Goal: Task Accomplishment & Management: Manage account settings

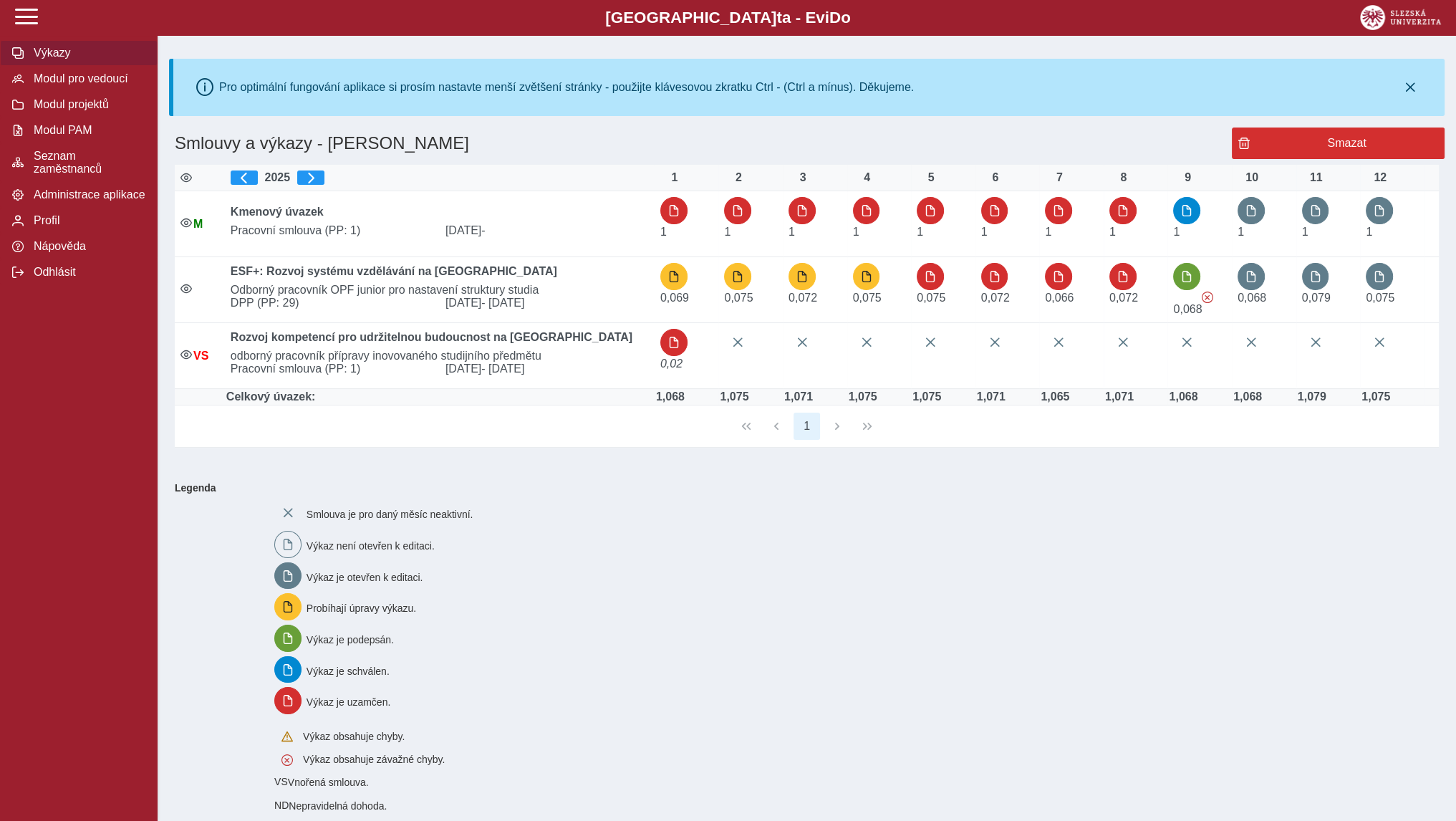
click at [188, 176] on icon at bounding box center [187, 178] width 12 height 12
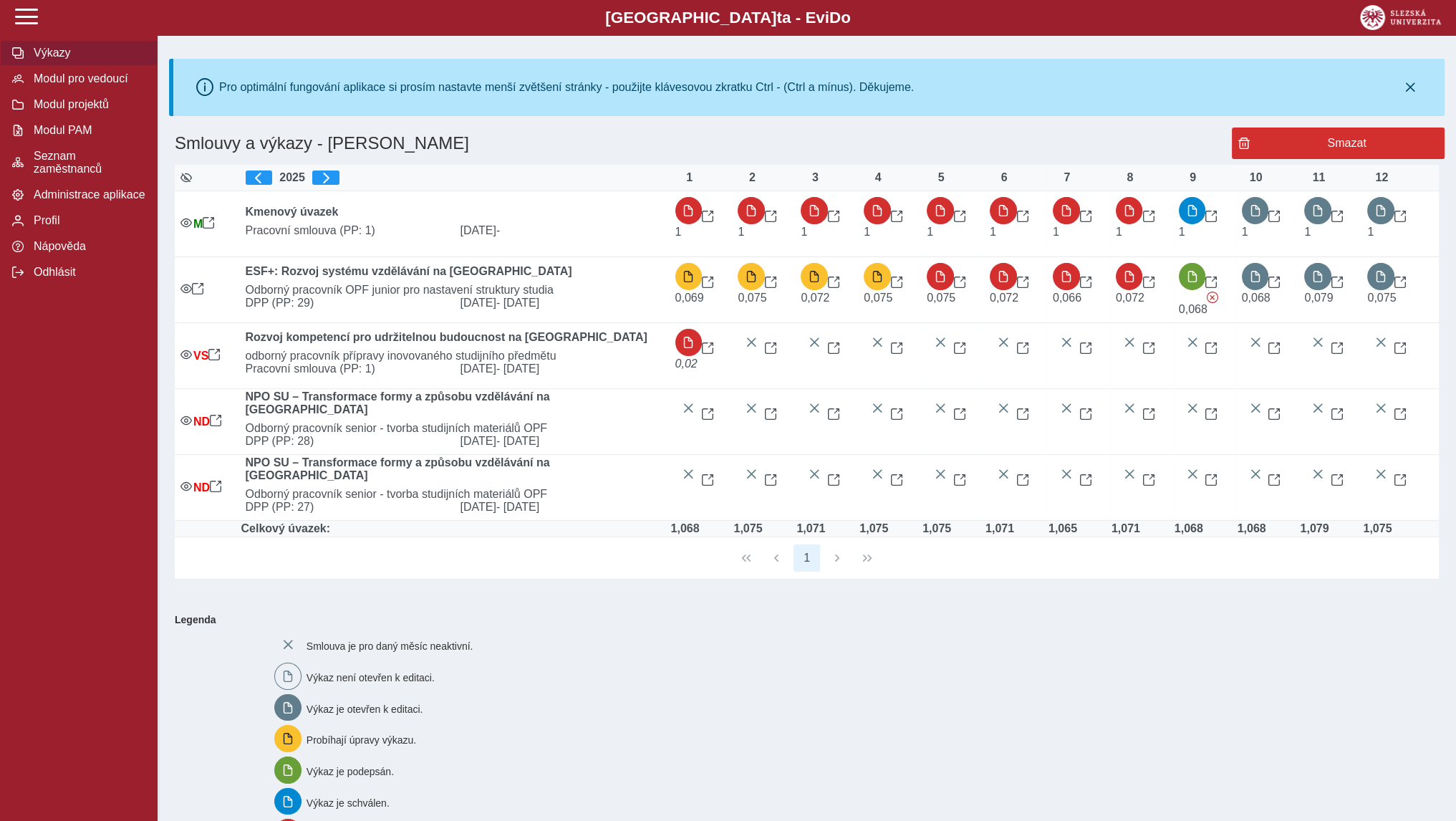
click at [188, 176] on icon at bounding box center [187, 178] width 12 height 12
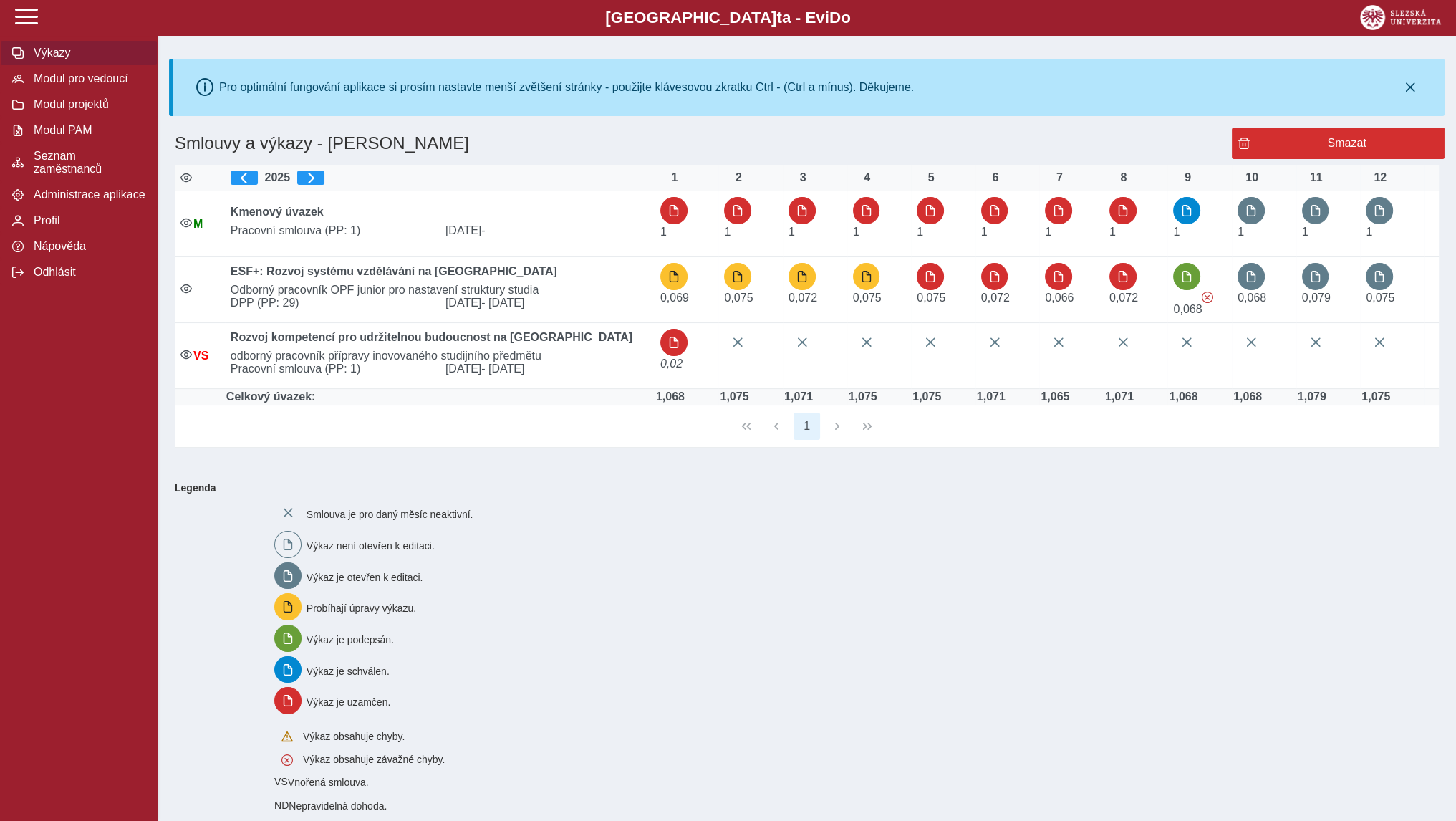
click at [188, 177] on icon at bounding box center [187, 178] width 12 height 12
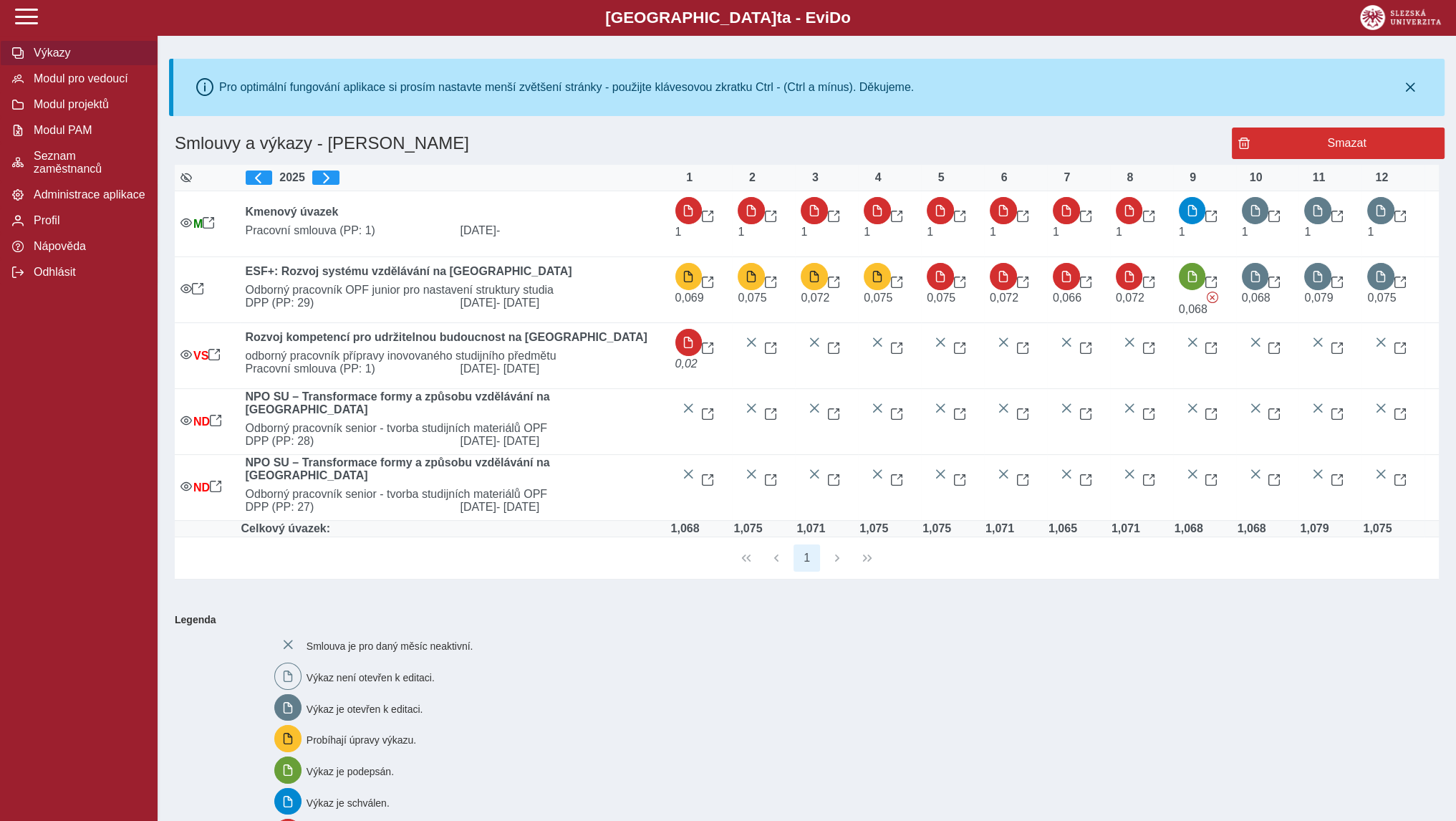
click at [188, 176] on icon at bounding box center [187, 178] width 12 height 12
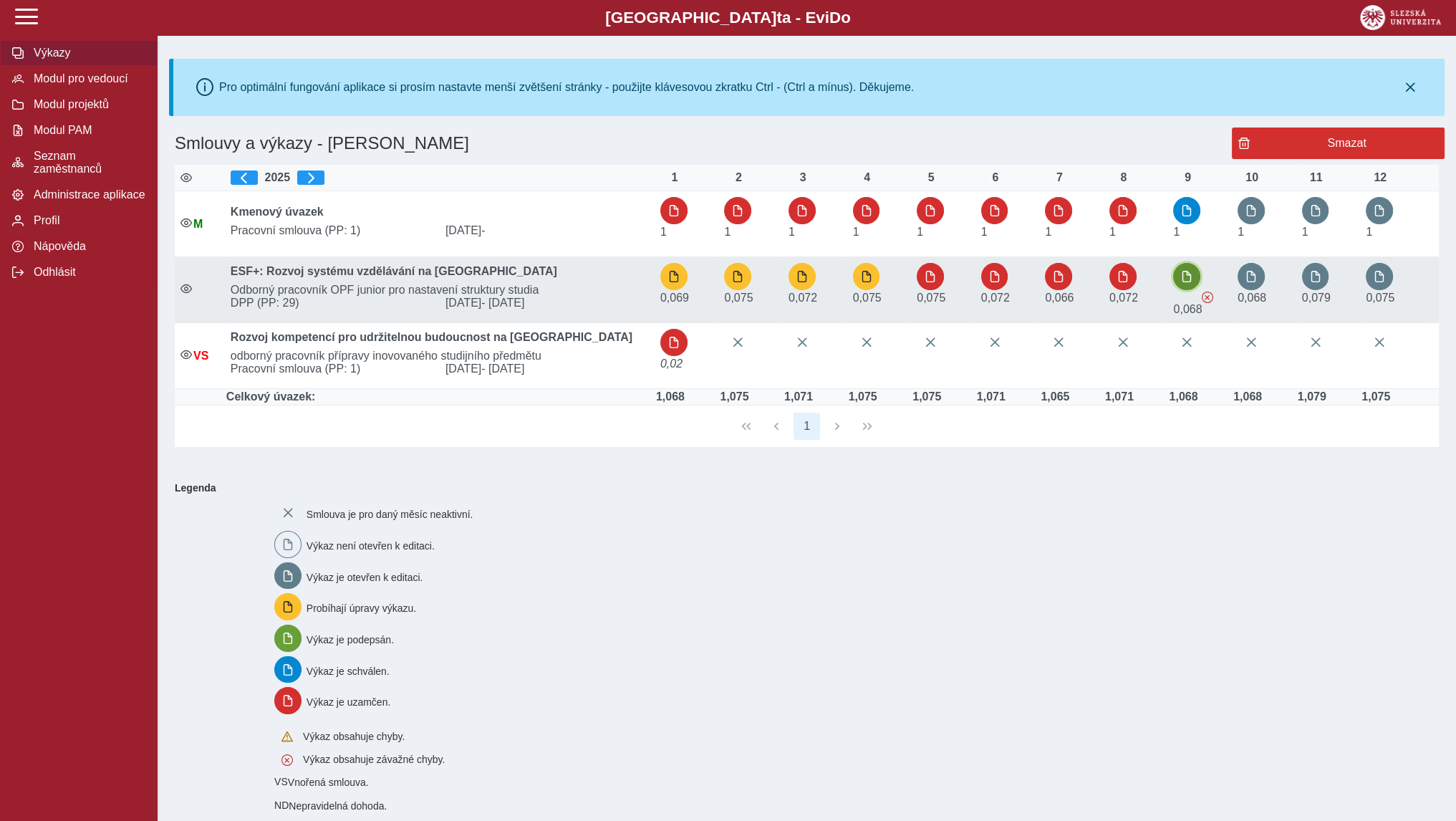
click at [1185, 276] on span "button" at bounding box center [1187, 277] width 12 height 12
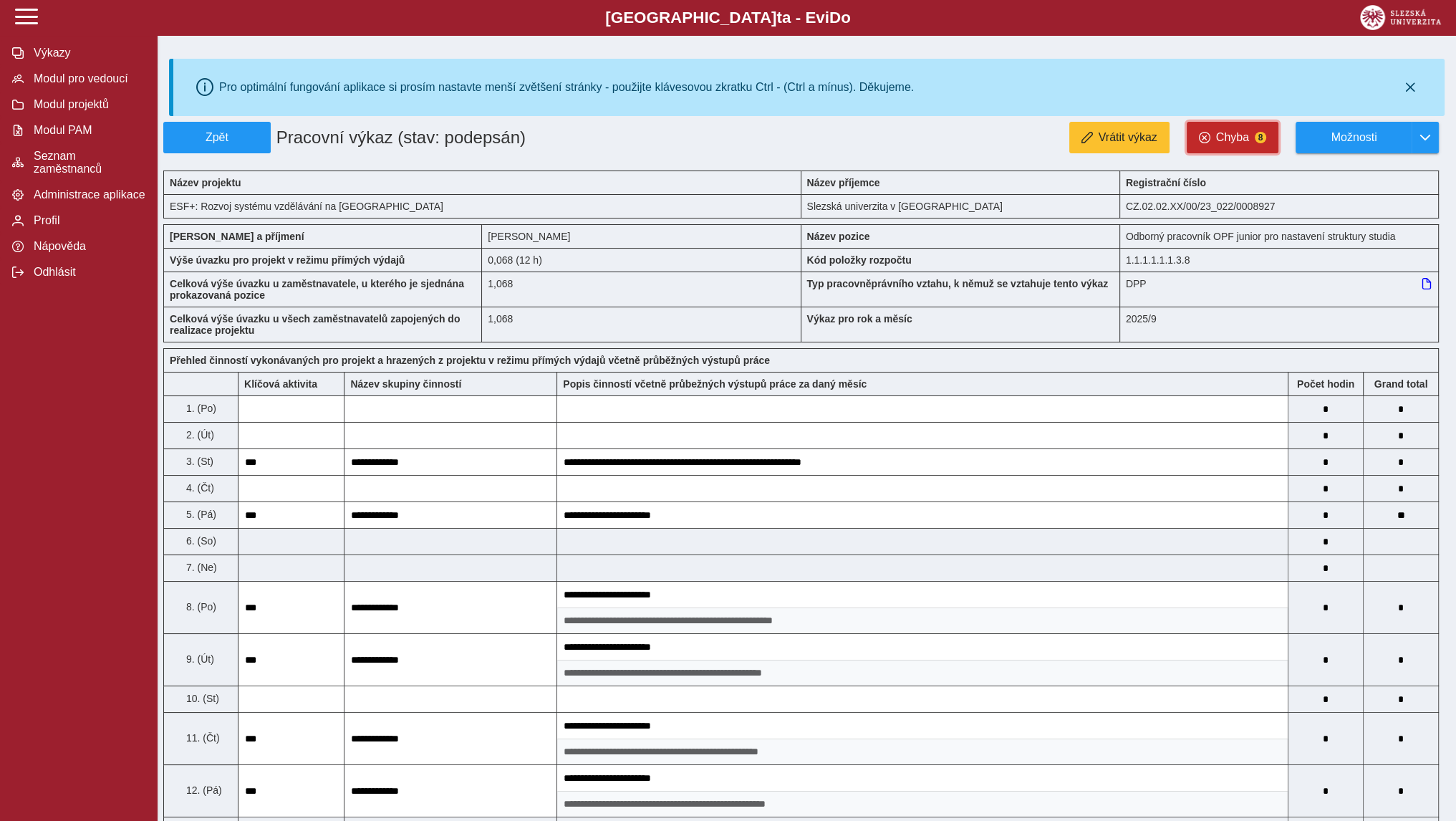
click at [1225, 139] on span "Chyba" at bounding box center [1233, 137] width 33 height 13
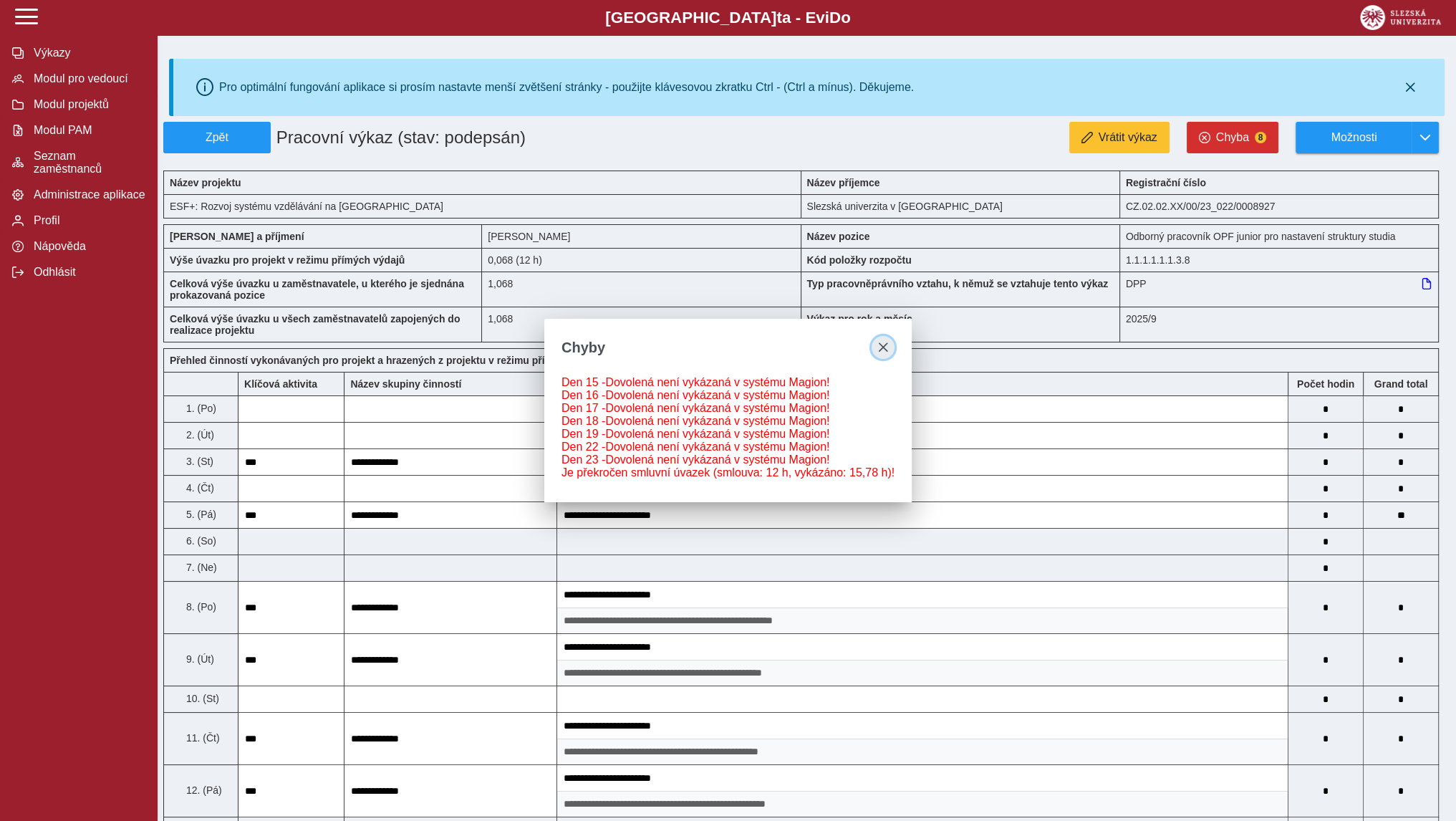
click at [882, 342] on span "close" at bounding box center [883, 348] width 12 height 12
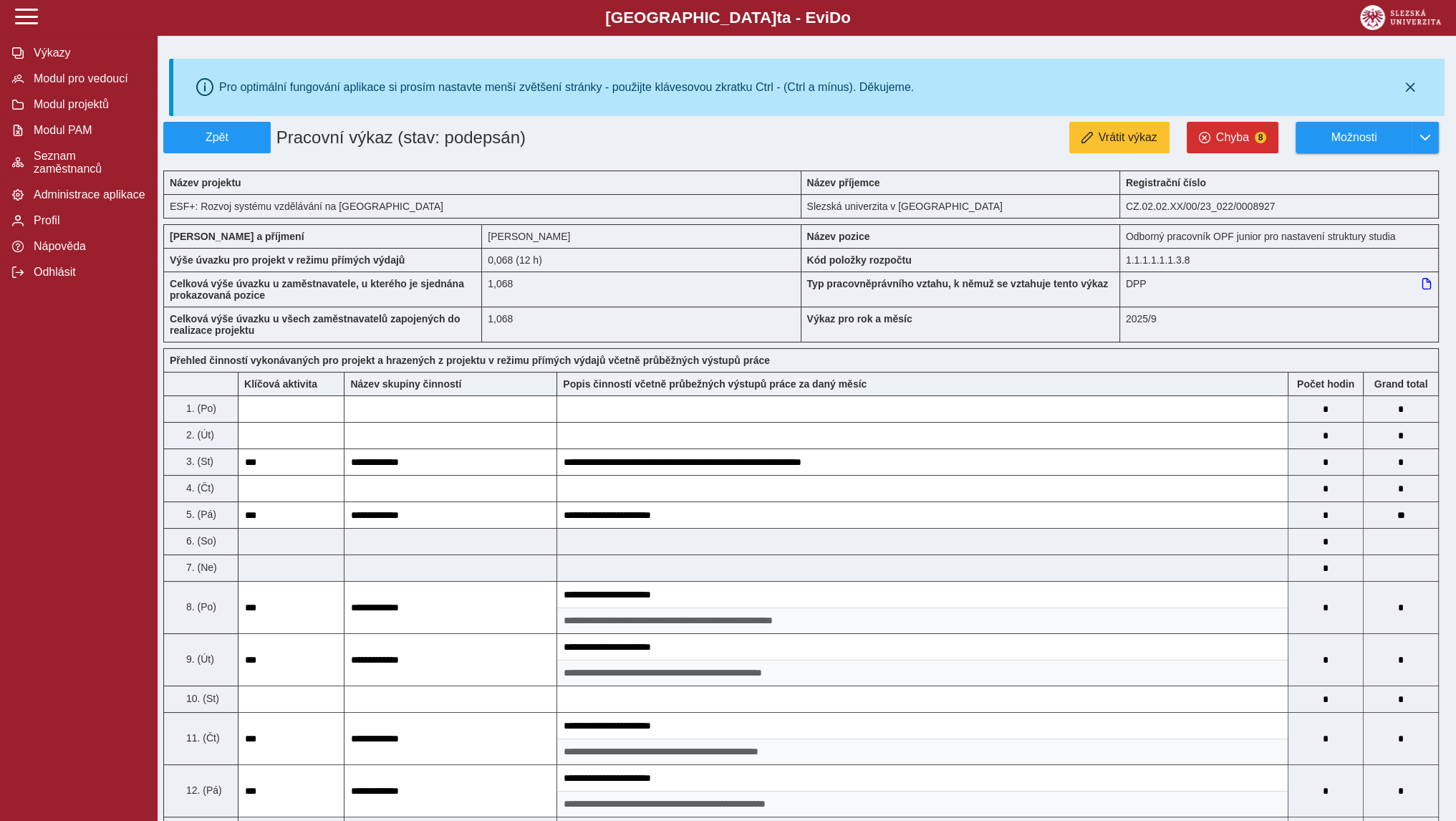
click at [1425, 282] on icon at bounding box center [1427, 284] width 12 height 12
click at [1231, 133] on span "Chyba" at bounding box center [1233, 137] width 33 height 13
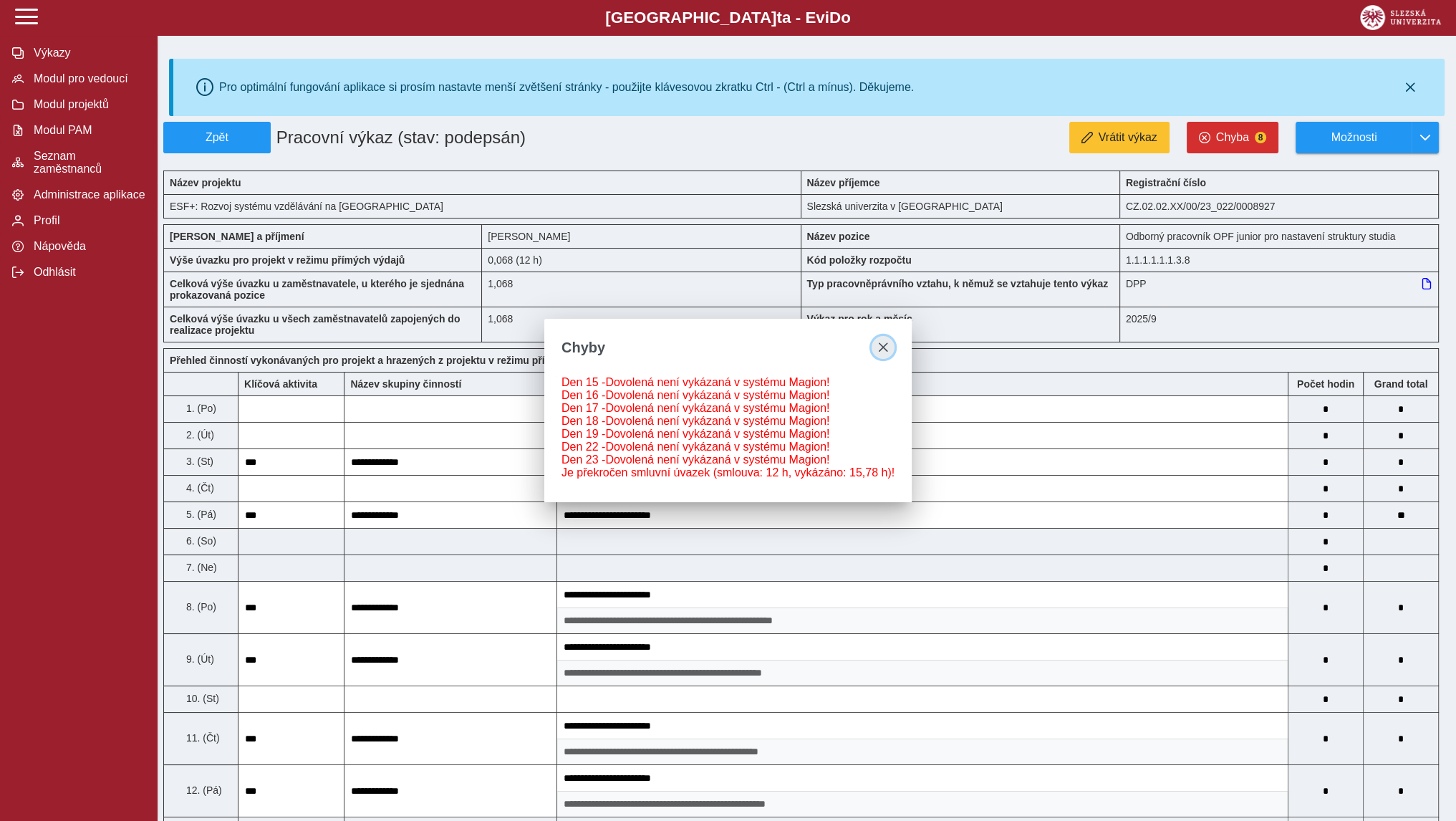
click at [882, 342] on span "close" at bounding box center [883, 348] width 12 height 12
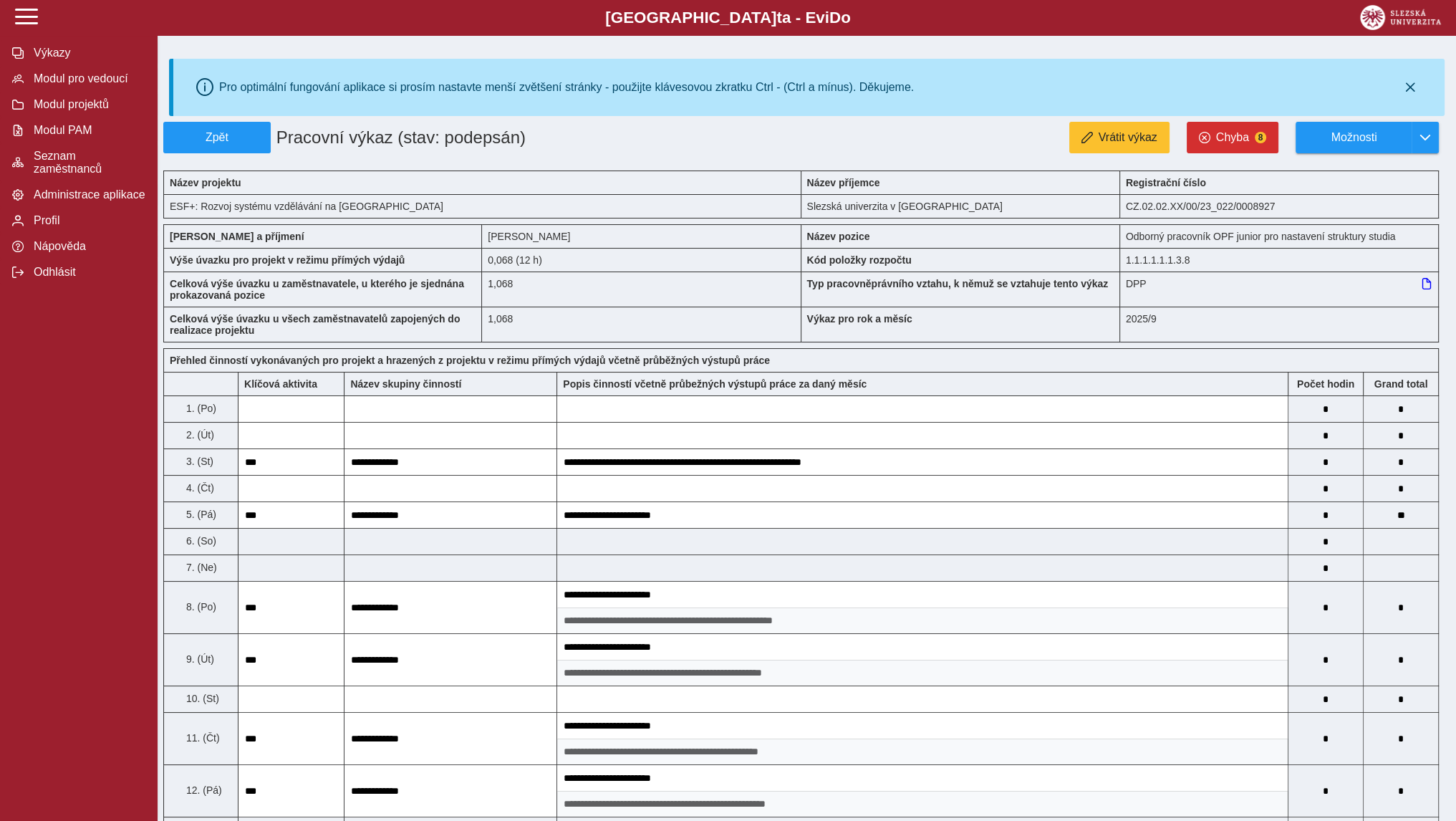
click at [1427, 285] on icon at bounding box center [1427, 284] width 12 height 12
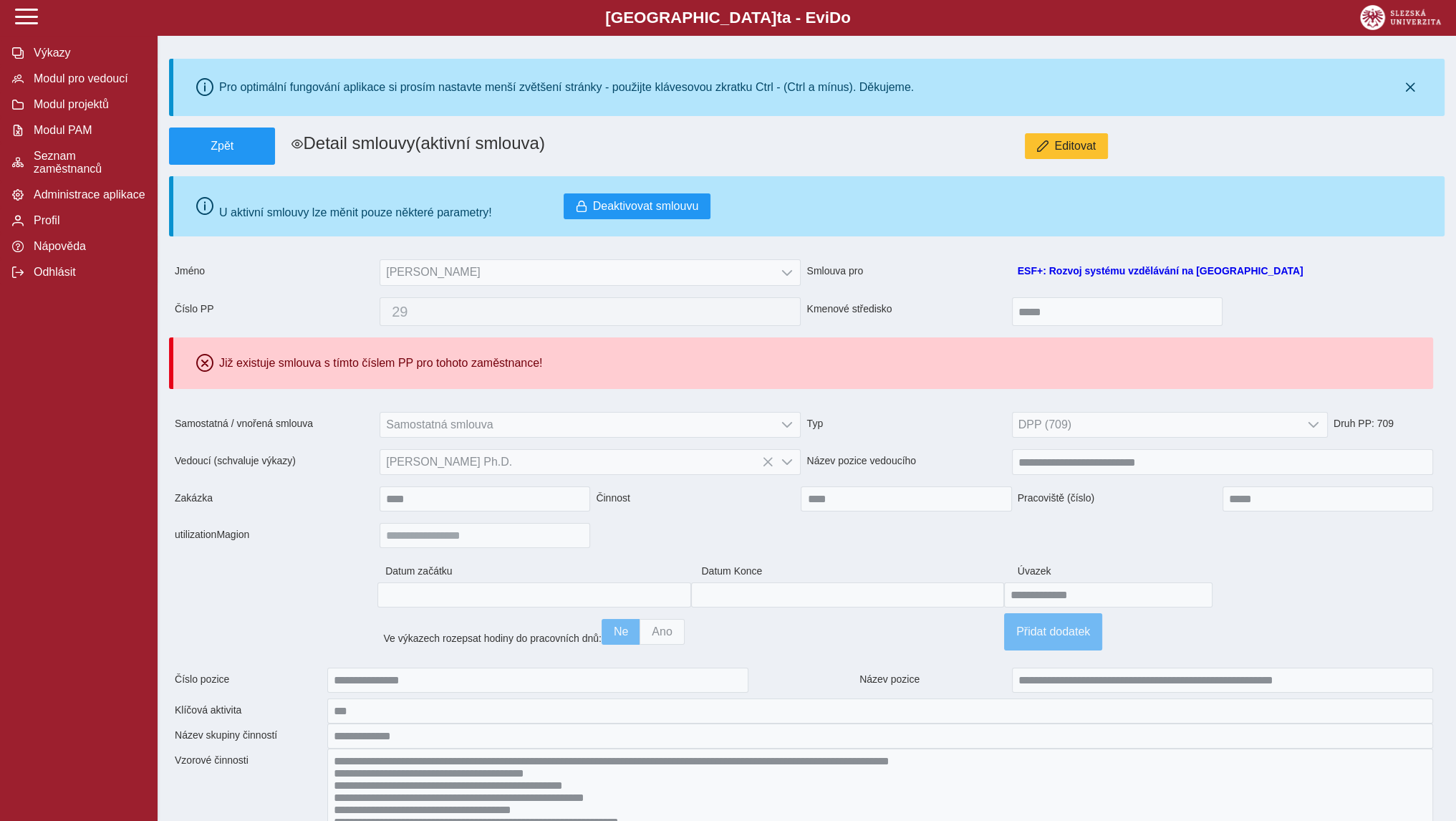
type input "**********"
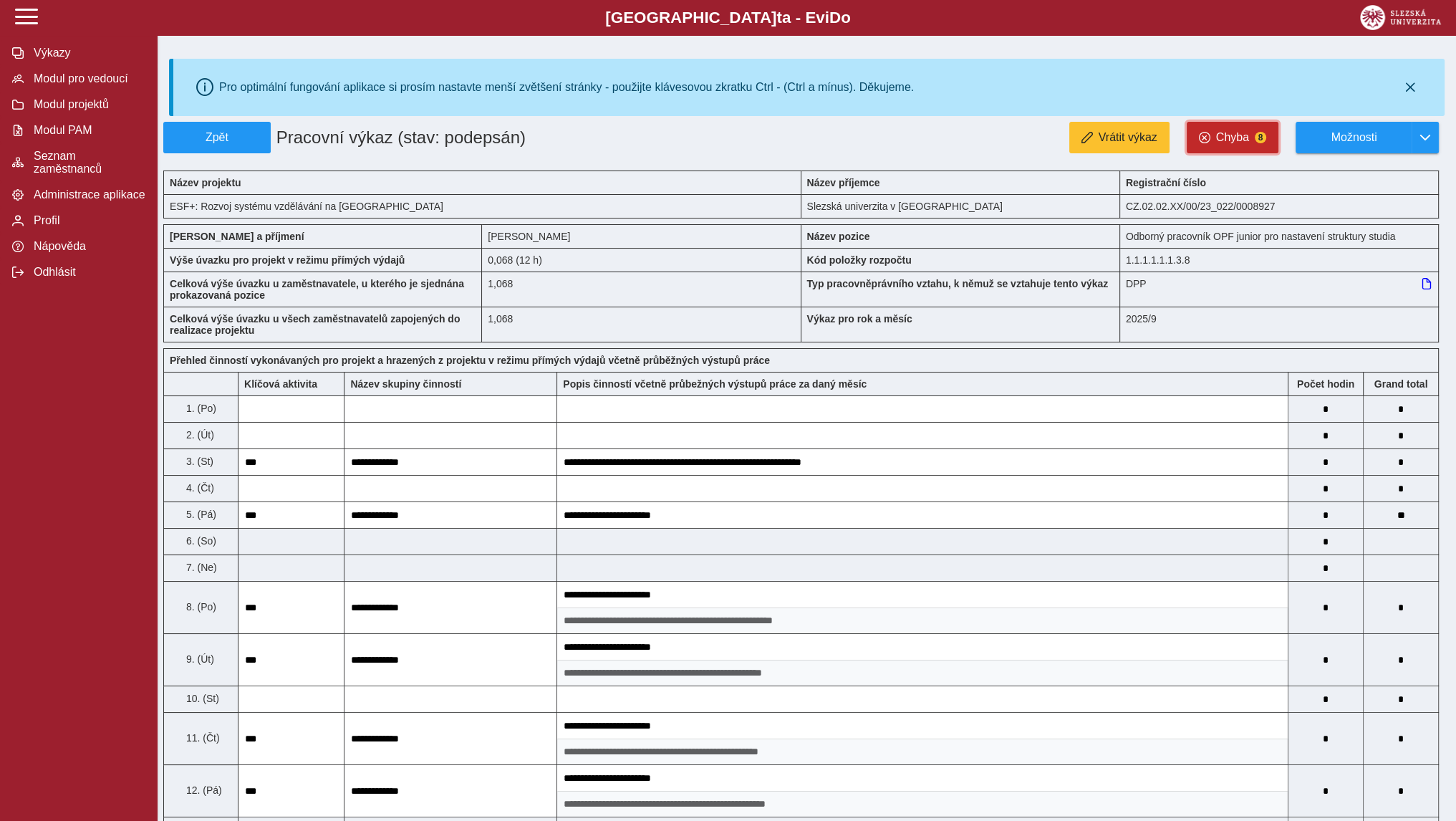
click at [1247, 146] on button "Chyba 8" at bounding box center [1233, 137] width 92 height 32
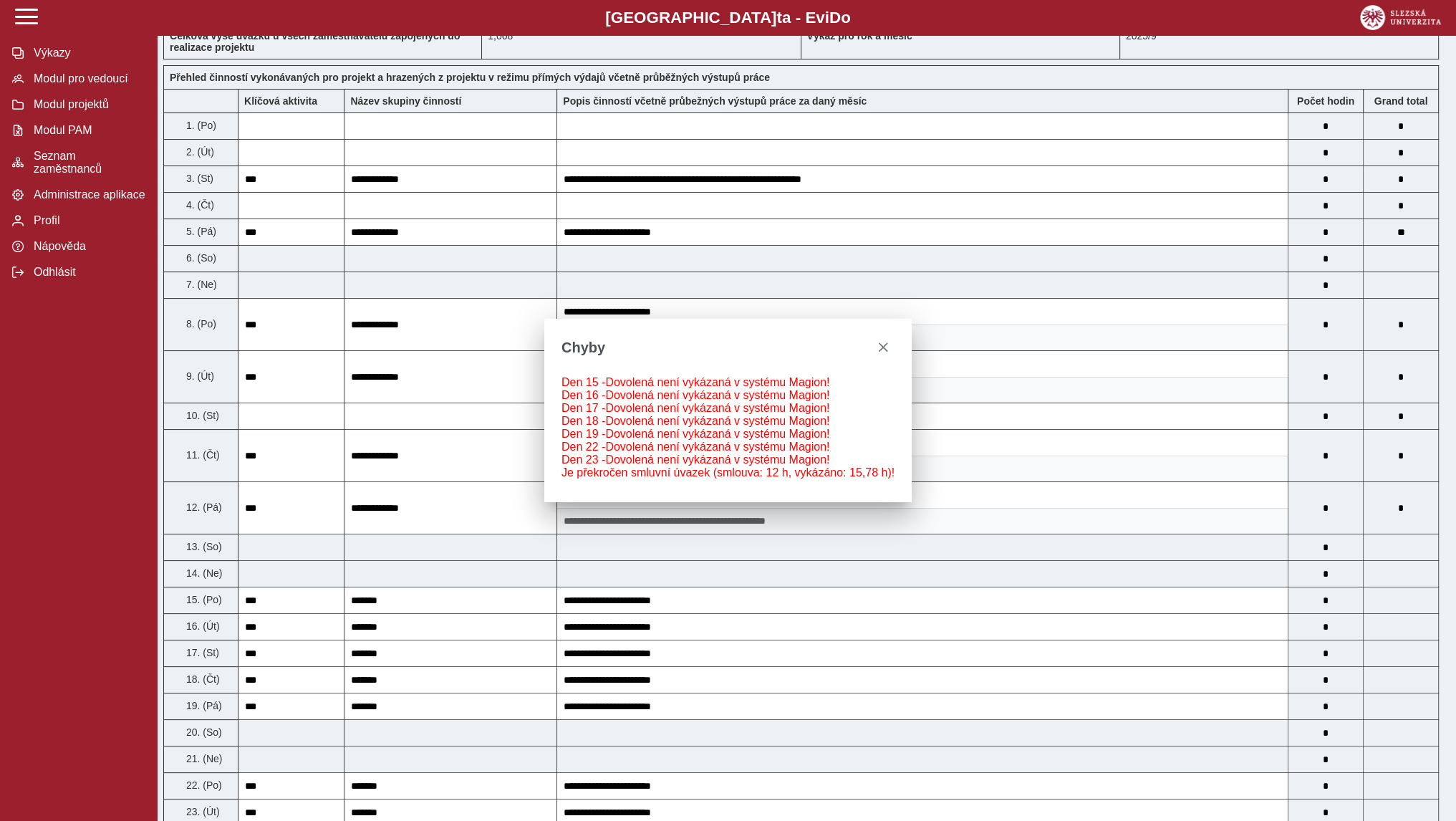
scroll to position [430, 0]
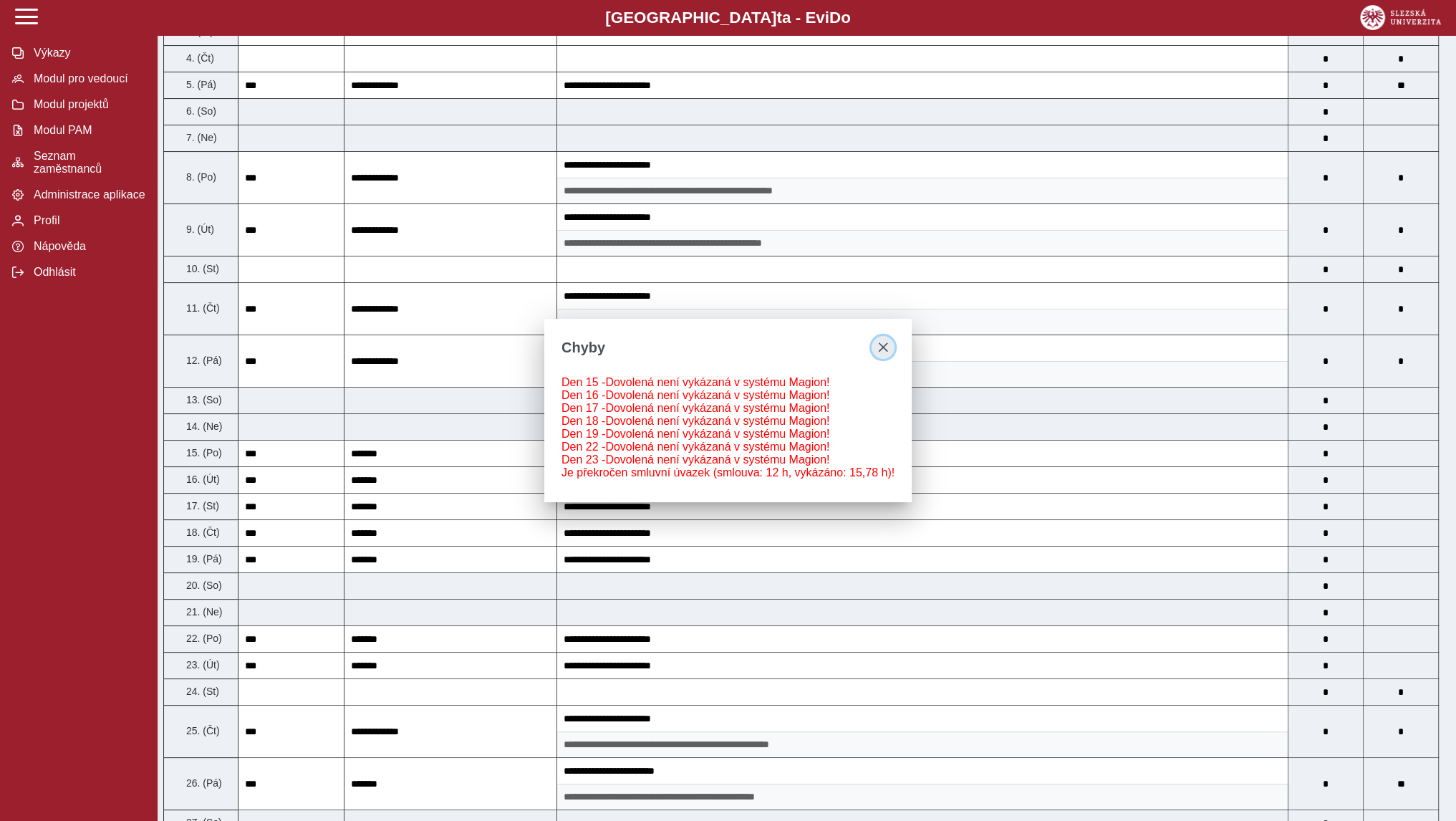
click at [877, 342] on span "close" at bounding box center [883, 348] width 12 height 12
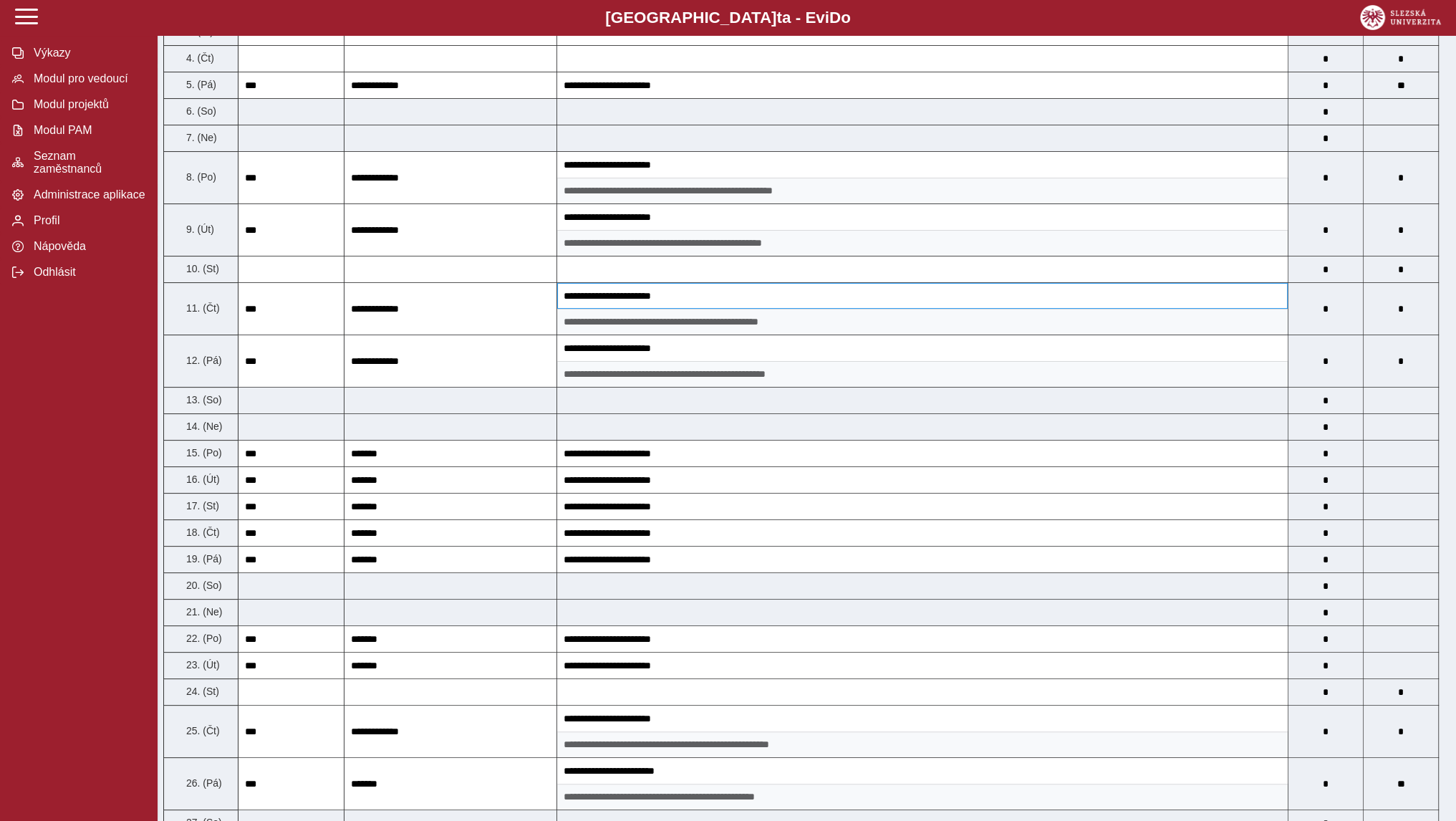
scroll to position [0, 0]
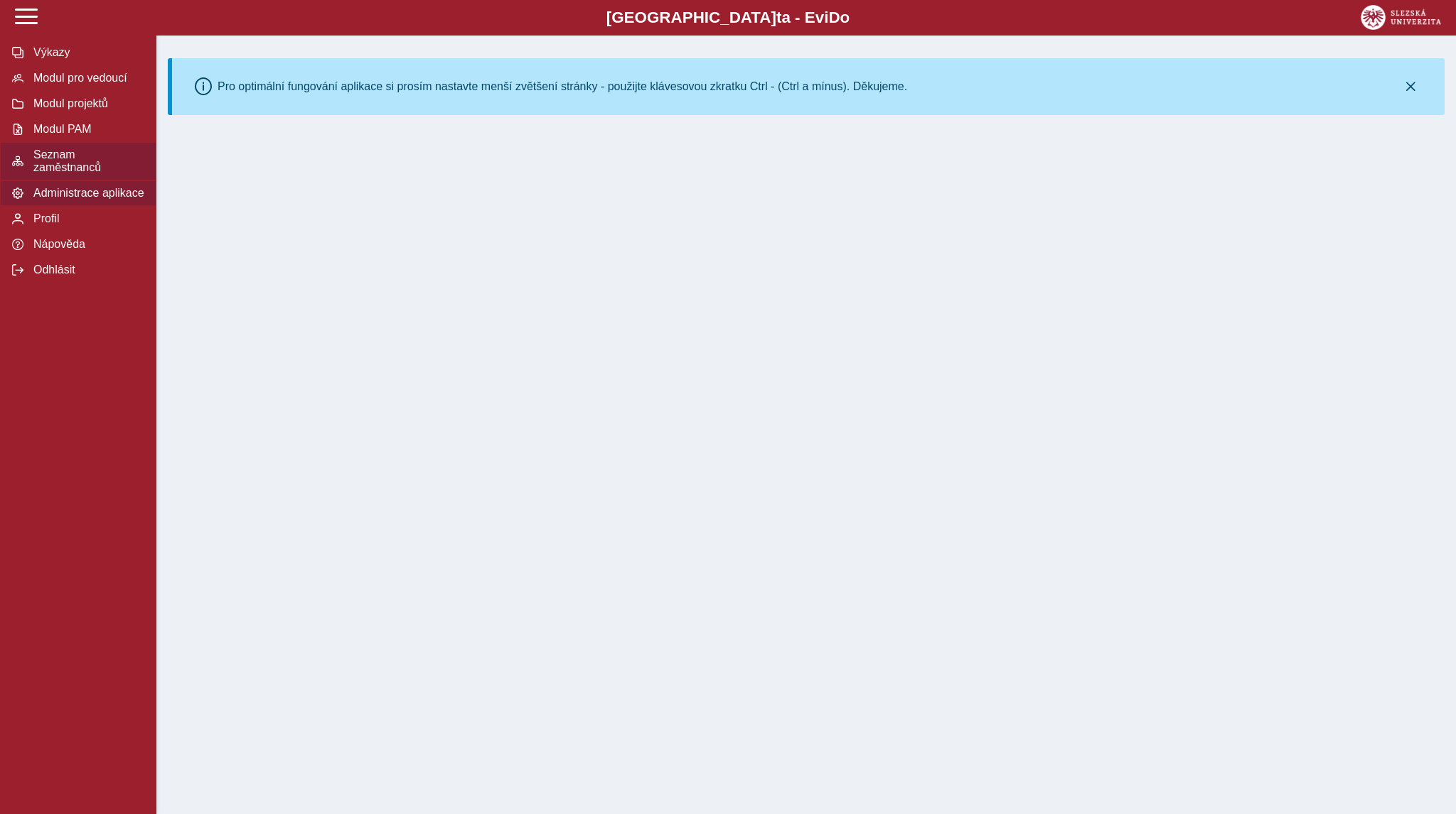
click at [76, 163] on span "Seznam zaměstnanců" at bounding box center [87, 161] width 115 height 26
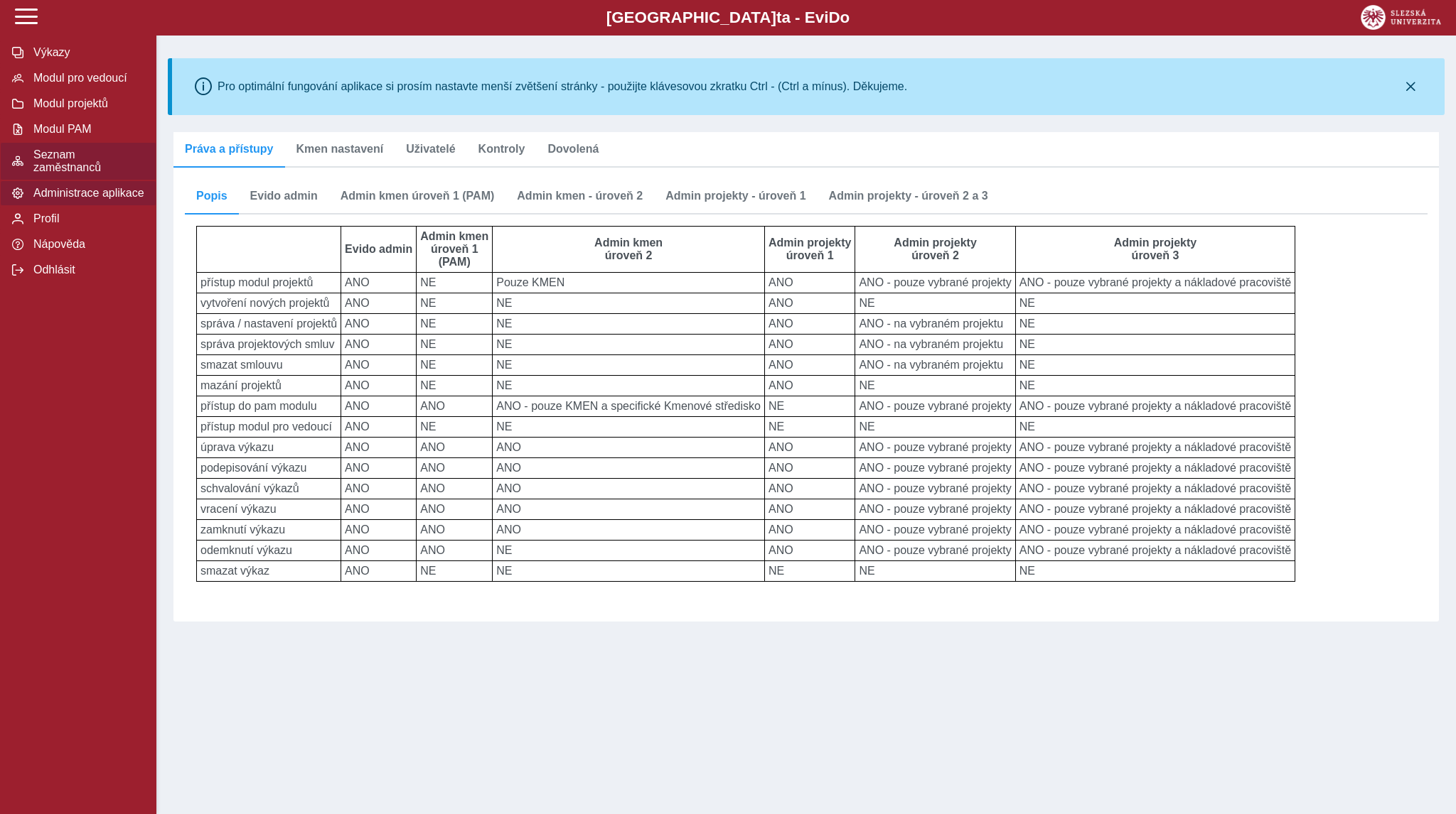
click at [75, 163] on span "Seznam zaměstnanců" at bounding box center [87, 161] width 115 height 26
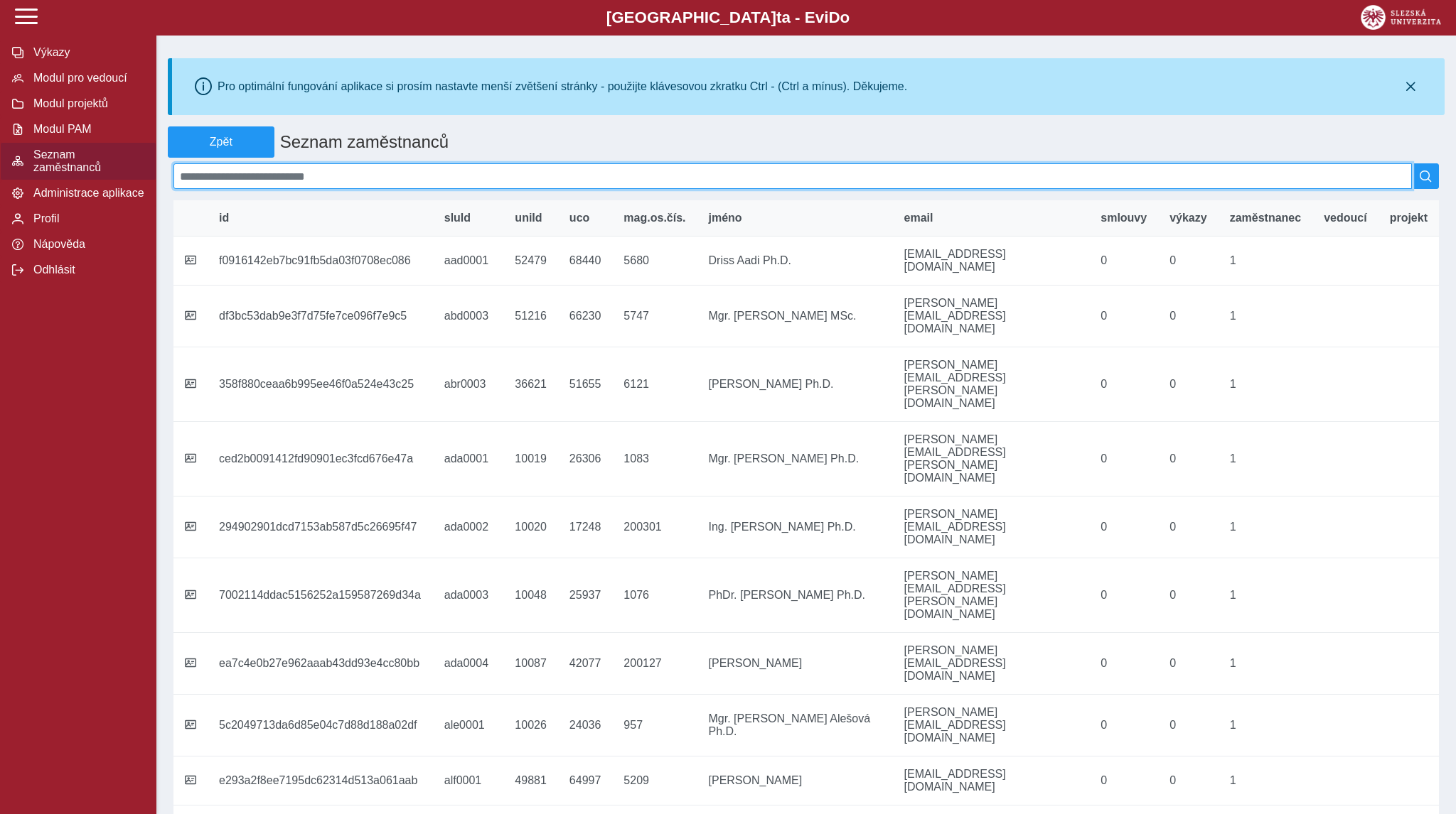
click at [305, 182] on input at bounding box center [793, 176] width 1238 height 26
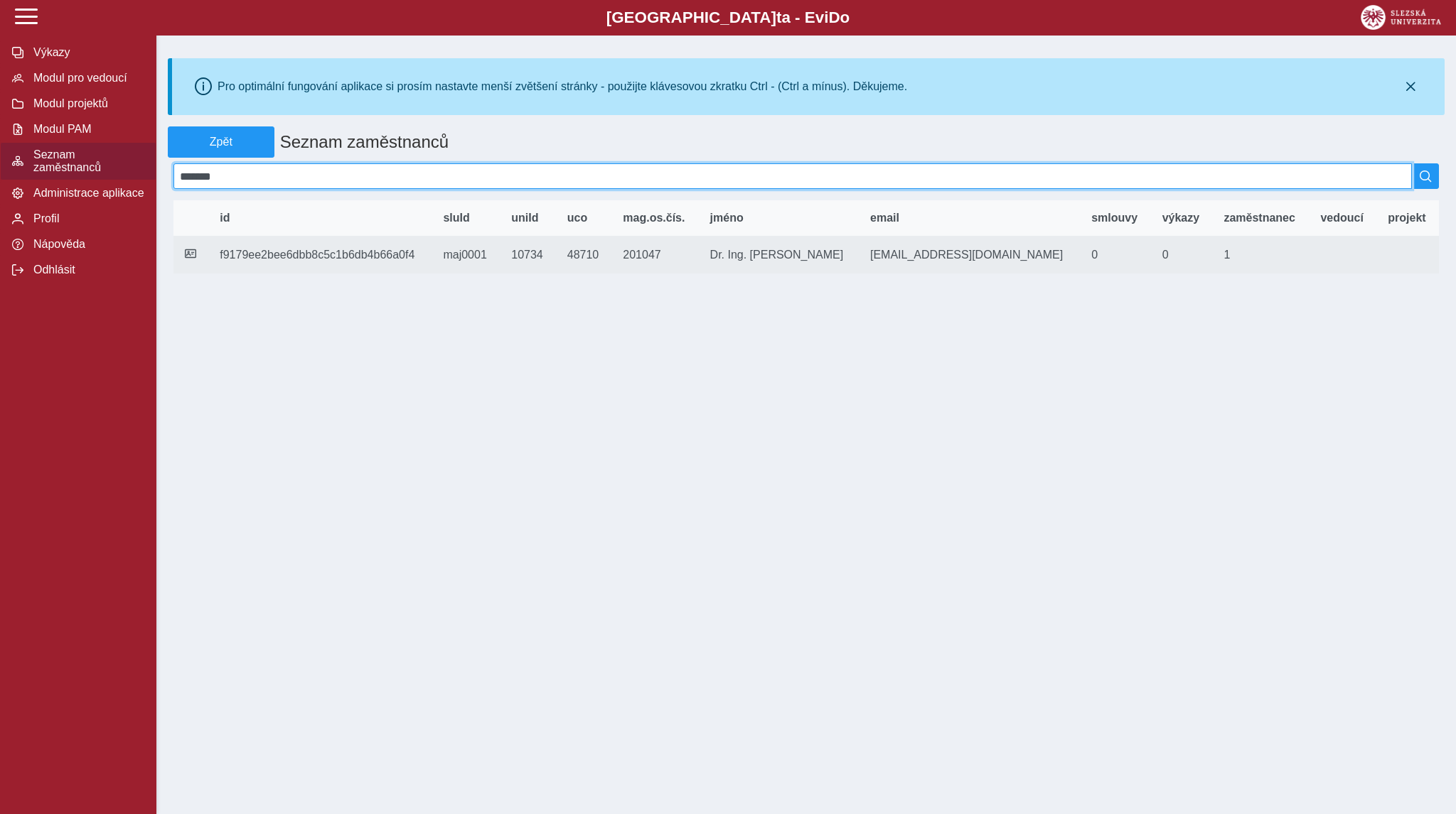
type input "*******"
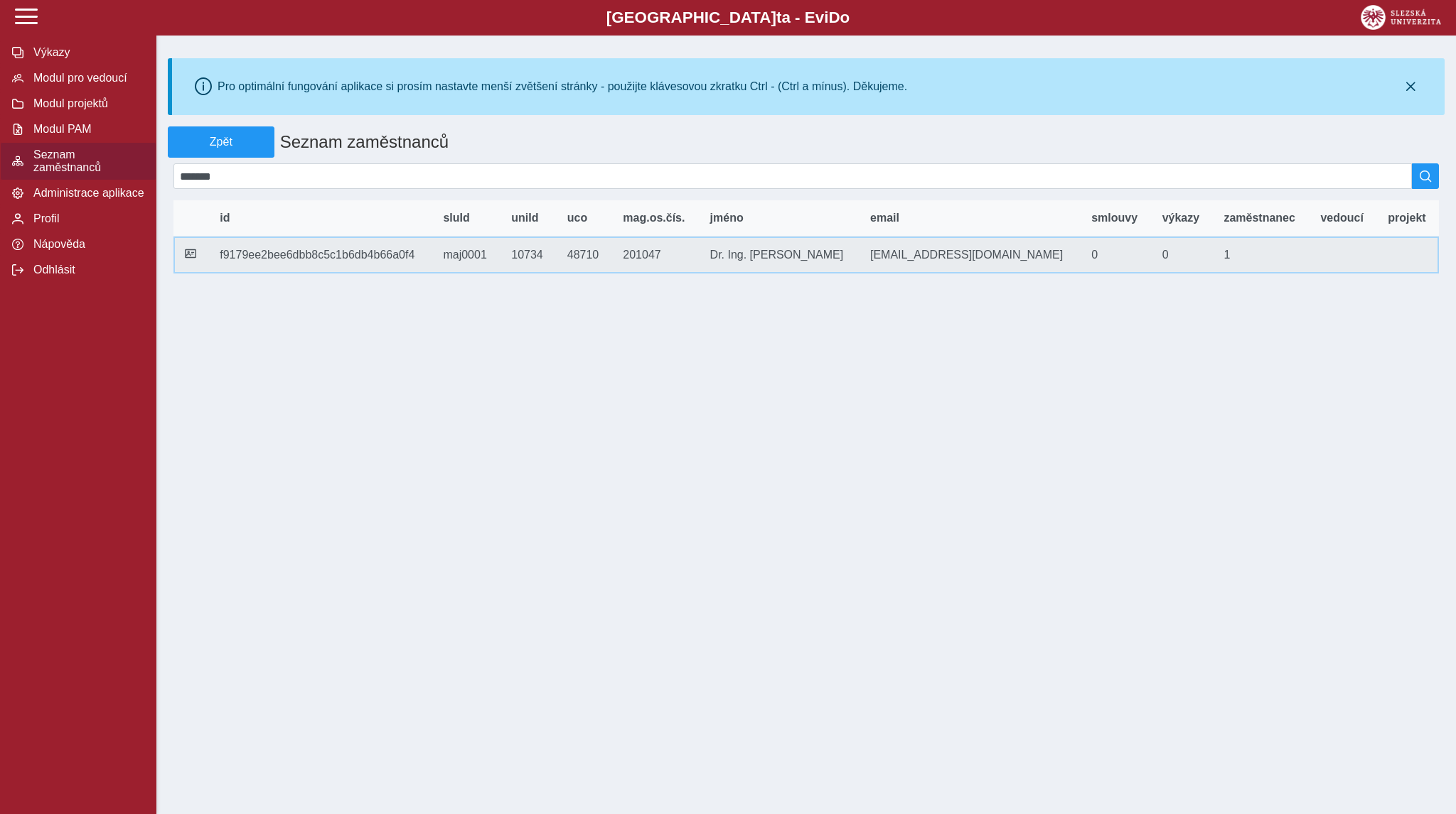
click at [677, 259] on td "mag.os.čís. 201047" at bounding box center [655, 255] width 87 height 37
copy td "201047"
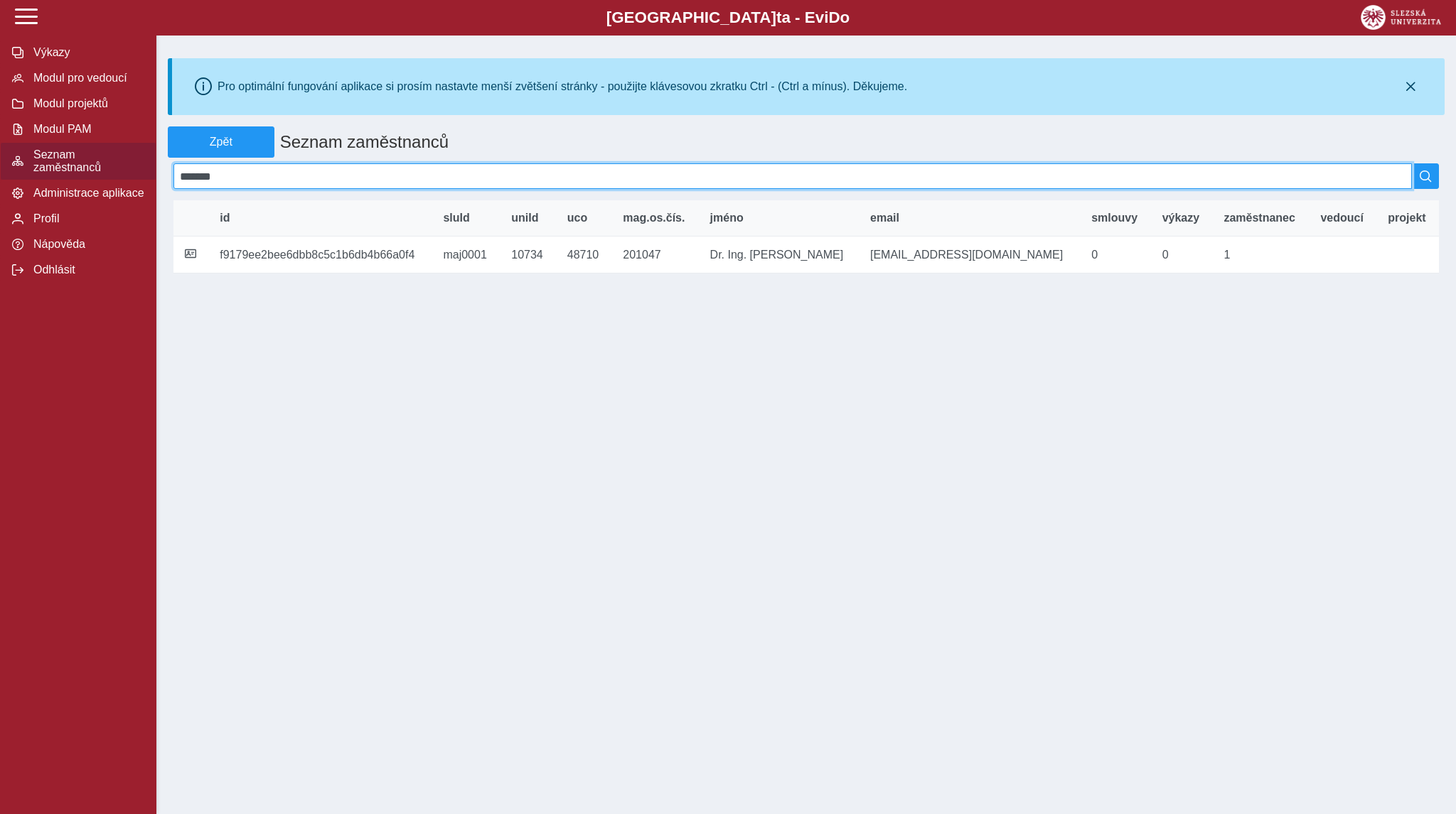
click at [198, 180] on input "*******" at bounding box center [793, 176] width 1238 height 26
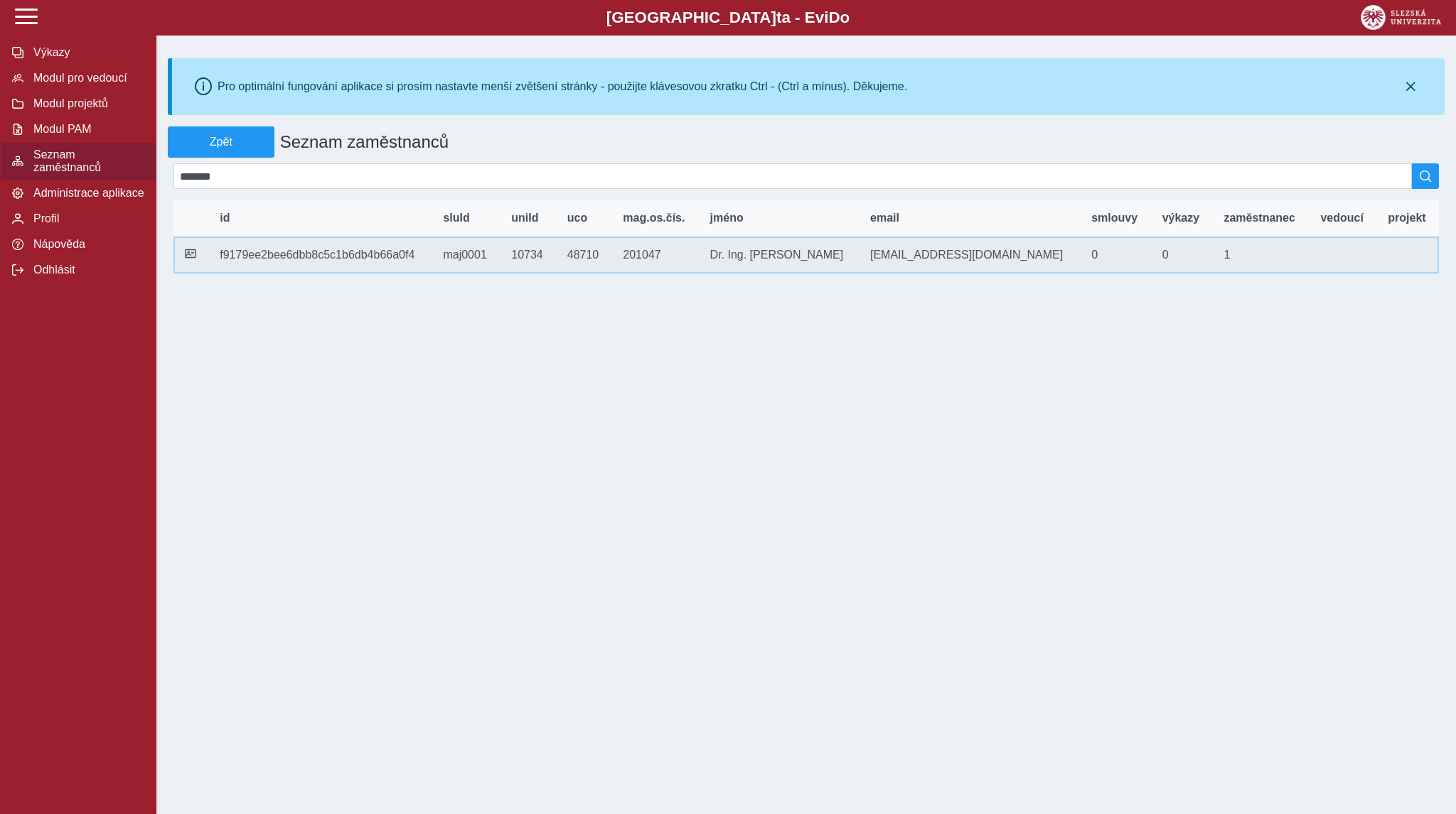
click at [499, 264] on td "sluId maj0001" at bounding box center [466, 255] width 69 height 37
copy td "maj0001"
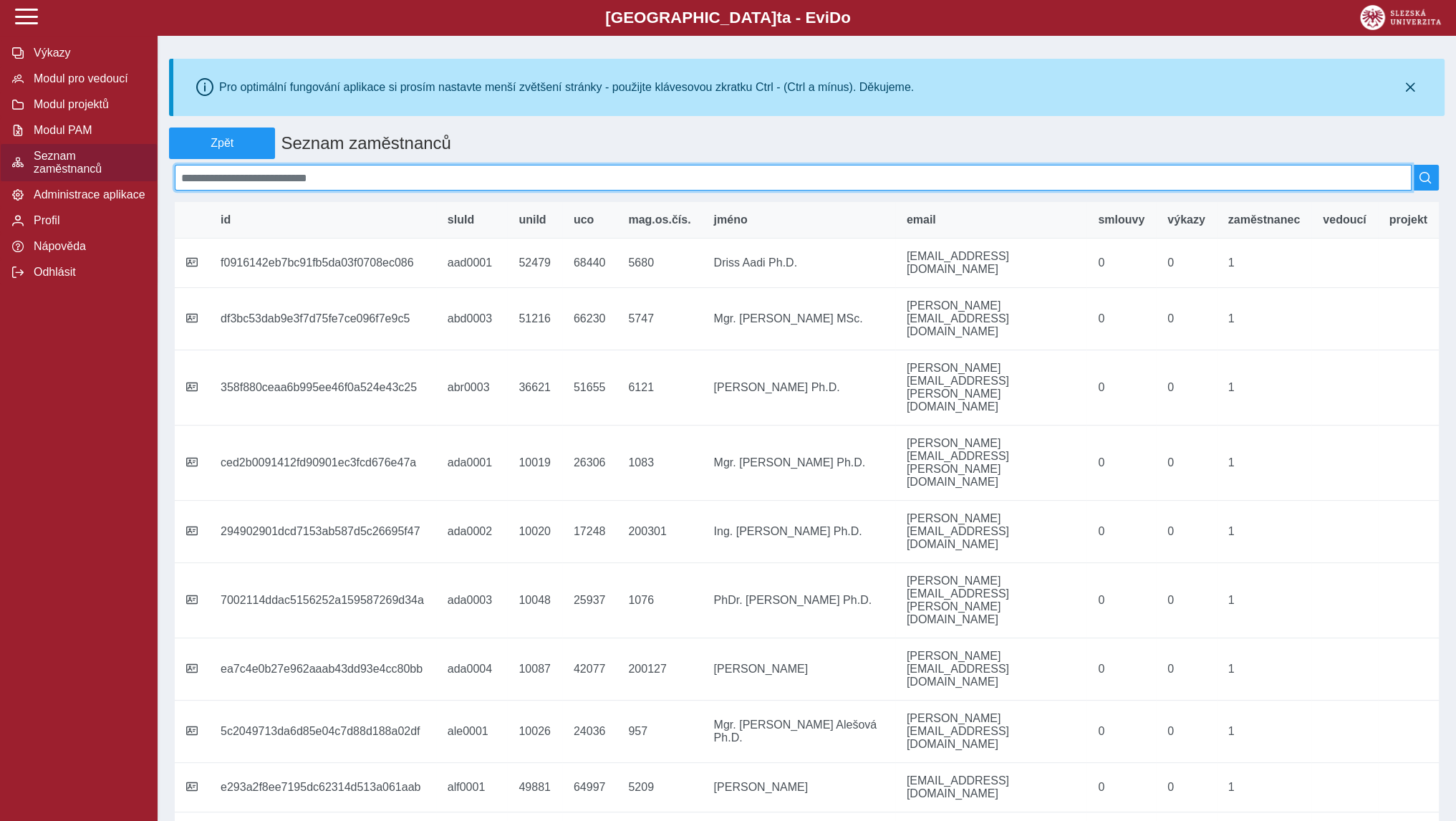
click at [491, 181] on input at bounding box center [793, 177] width 1237 height 26
paste input "*******"
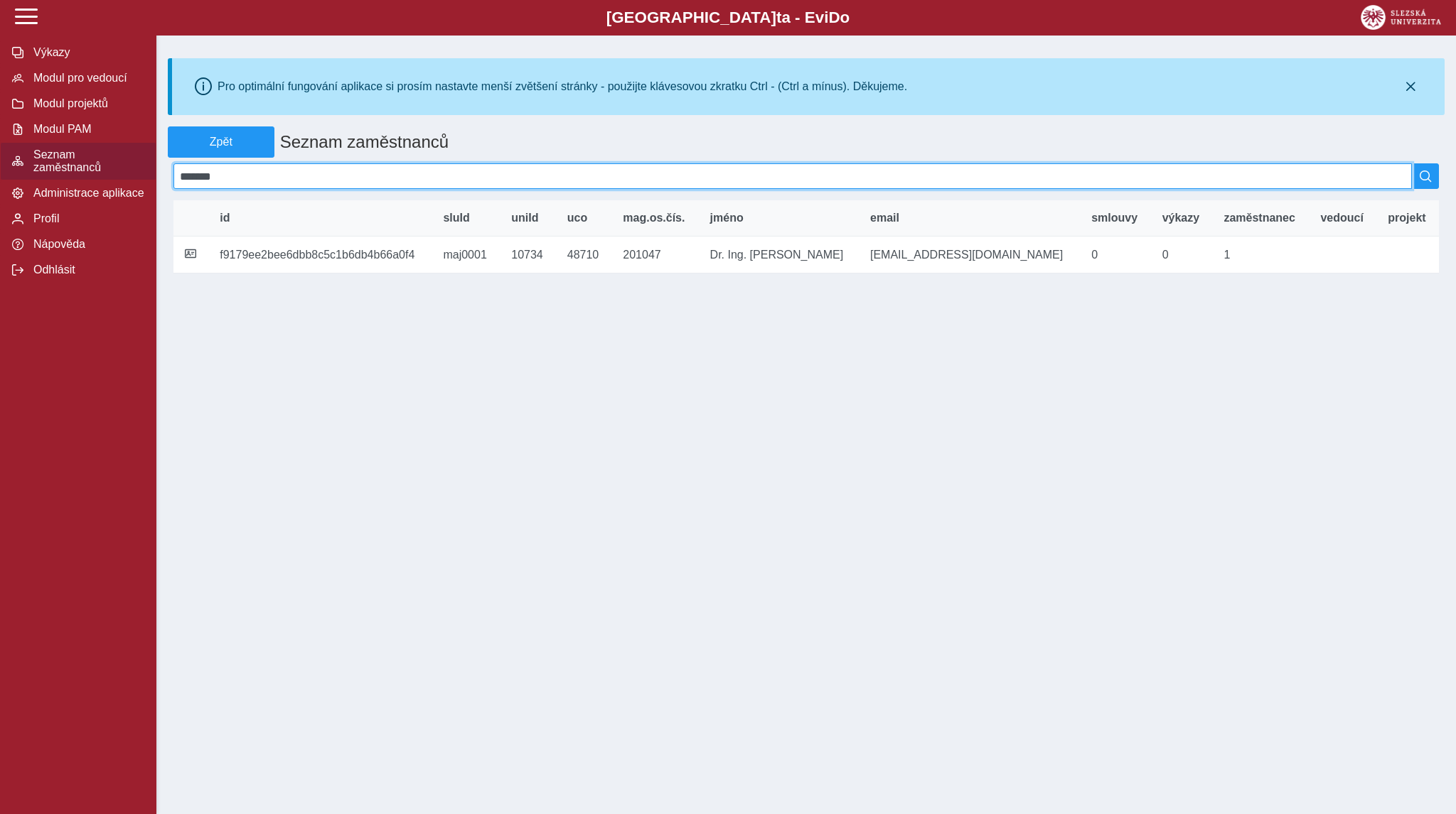
type input "*******"
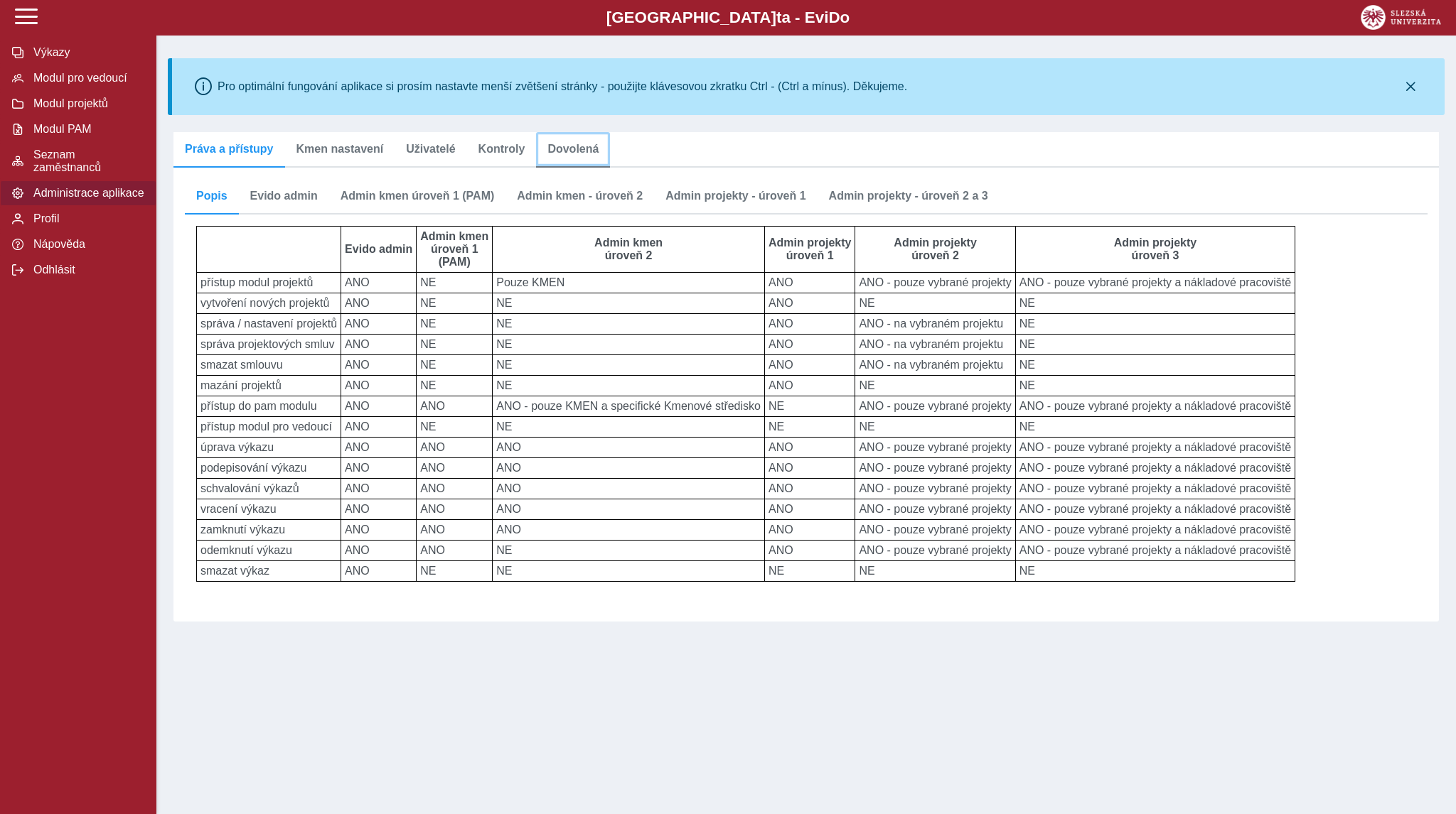
click at [569, 155] on span "Dovolená" at bounding box center [573, 149] width 51 height 12
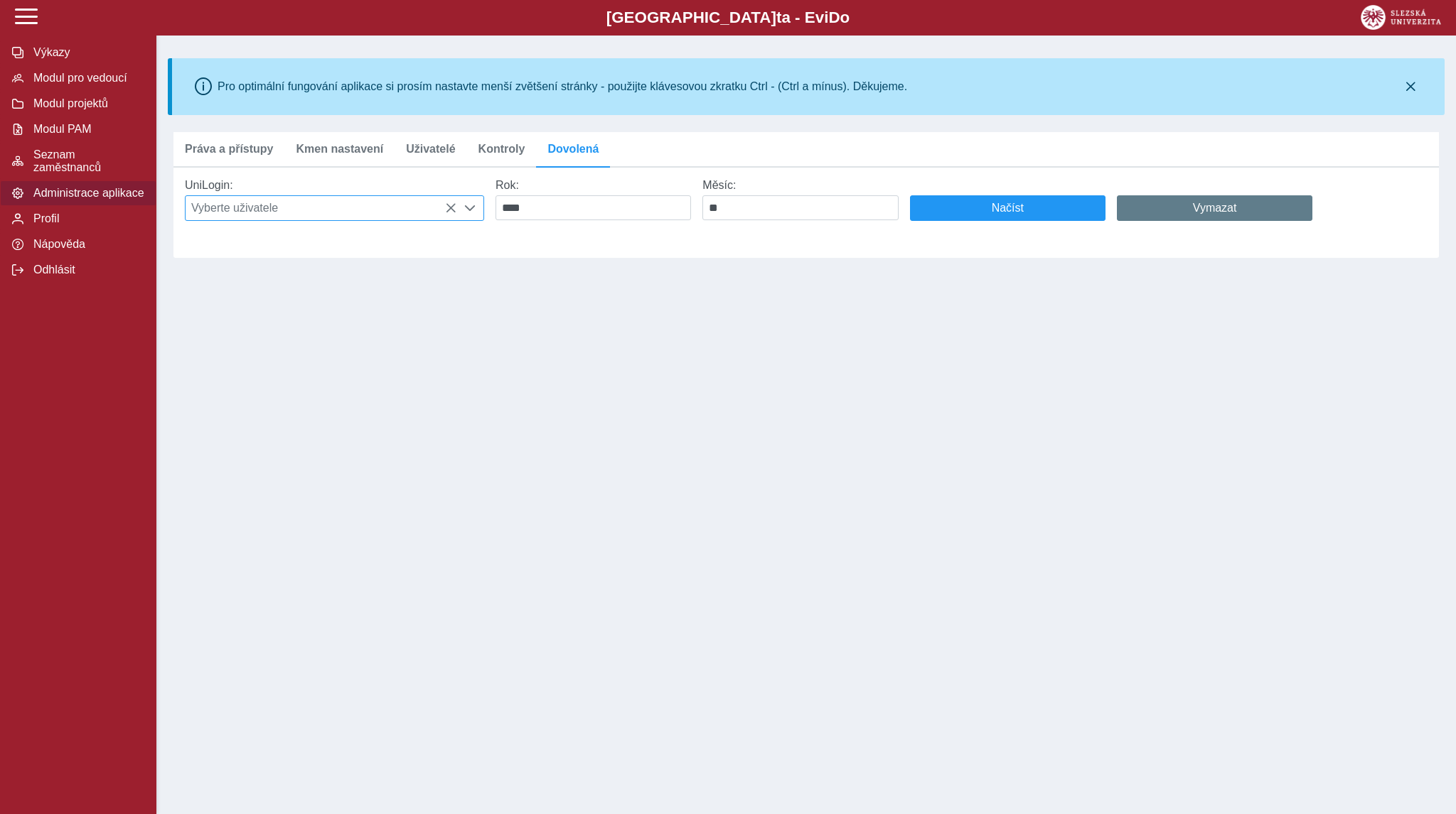
click at [398, 219] on span "Vyberte uživatele" at bounding box center [320, 208] width 270 height 24
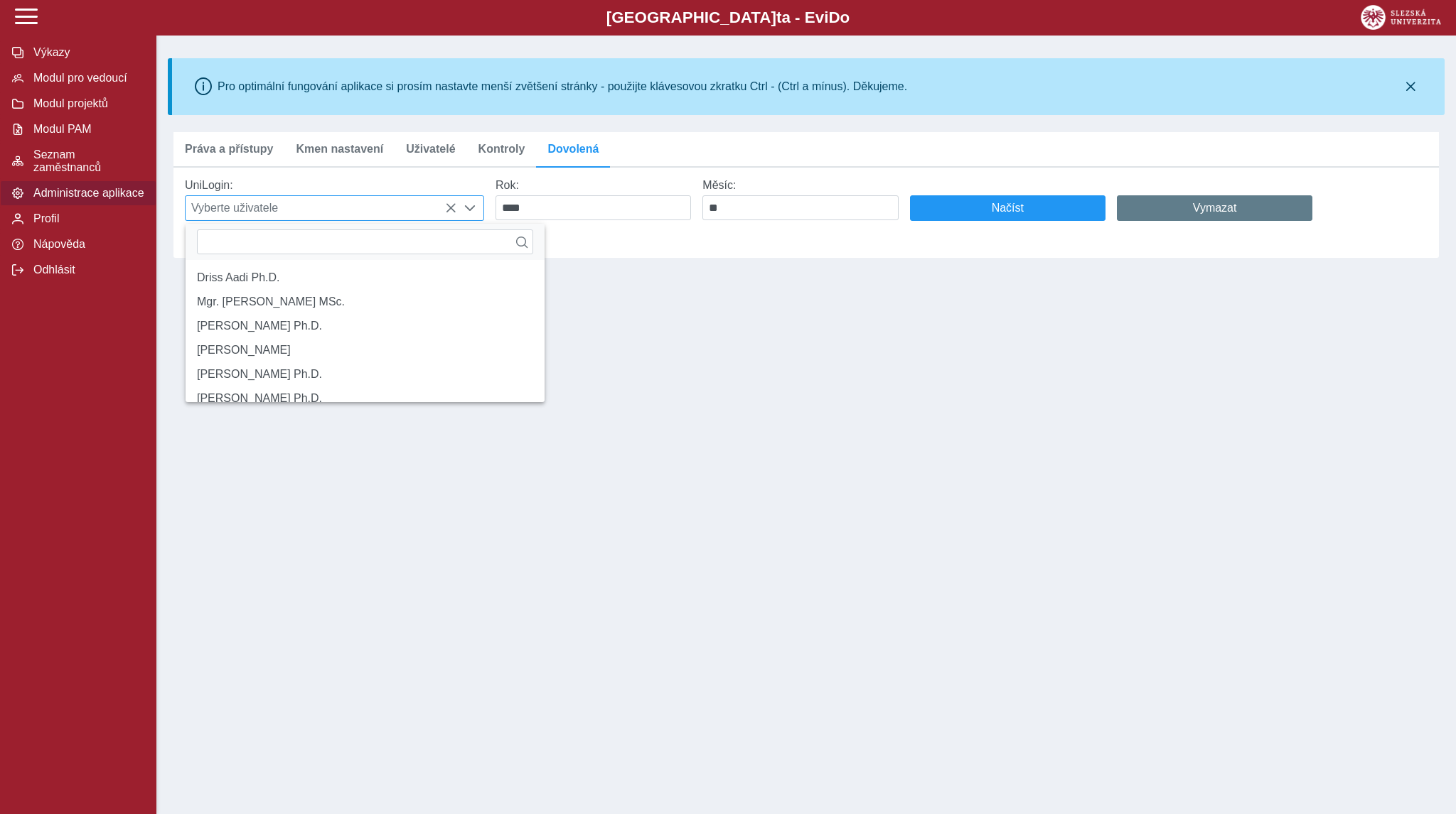
scroll to position [9, 60]
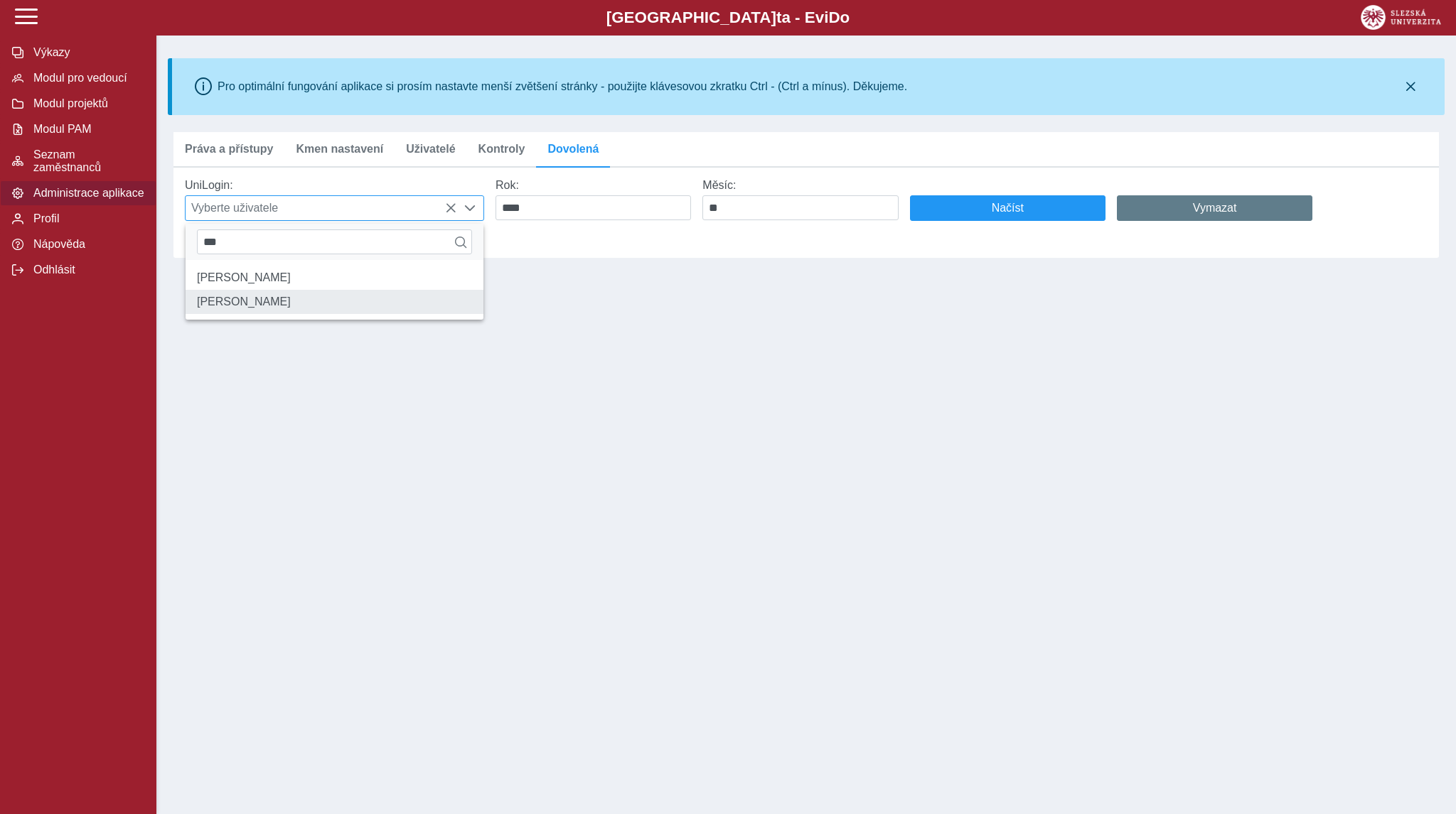
type input "***"
click at [299, 310] on li "[PERSON_NAME]" at bounding box center [334, 302] width 298 height 24
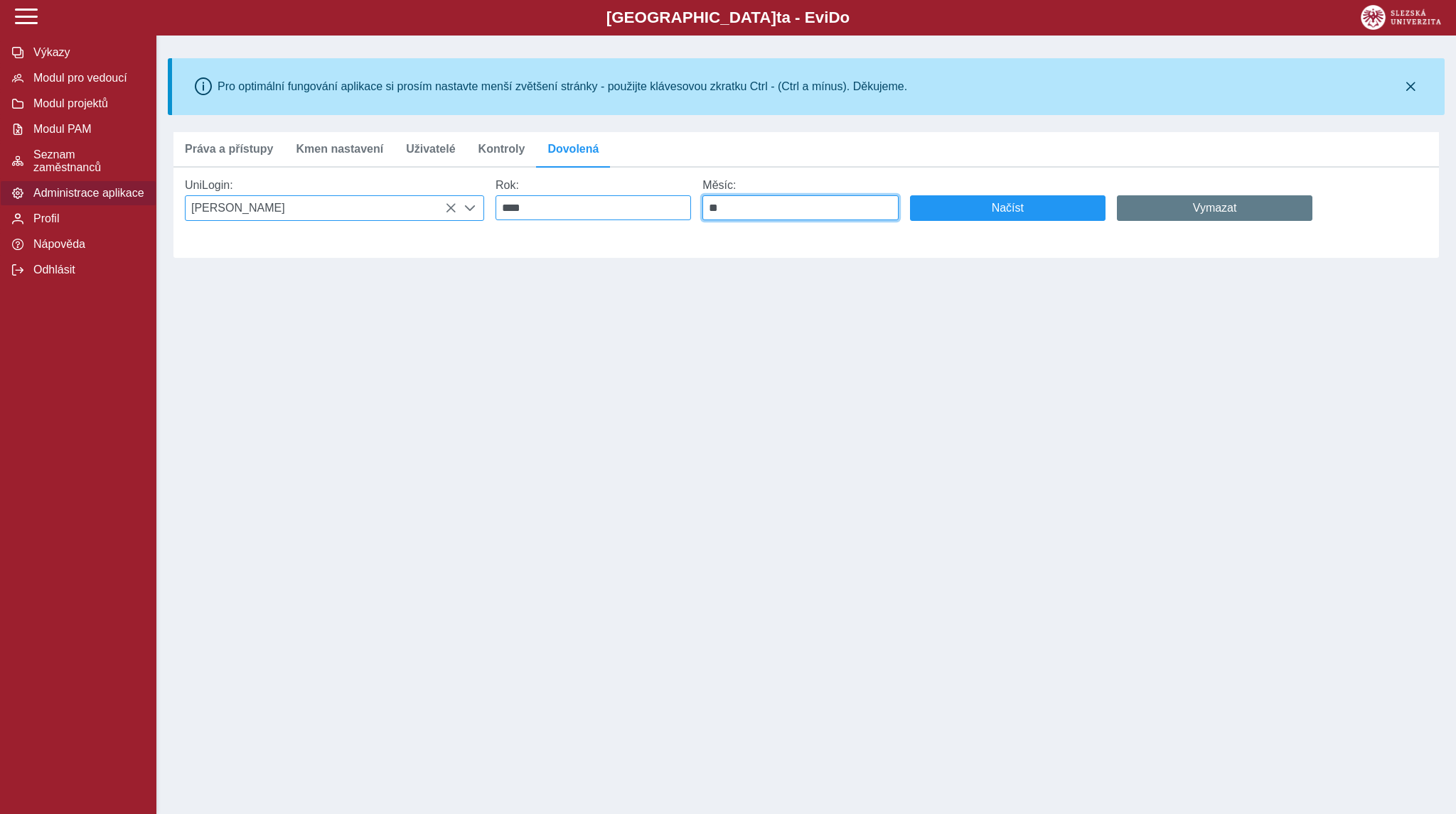
drag, startPoint x: 840, startPoint y: 221, endPoint x: 657, endPoint y: 214, distance: 183.1
click at [657, 214] on div "UniLogin: Dr. Ing. Ingrid Majerová Rok: **** Měsíc: ** Načíst Vymazat" at bounding box center [801, 200] width 1254 height 65
type input "*"
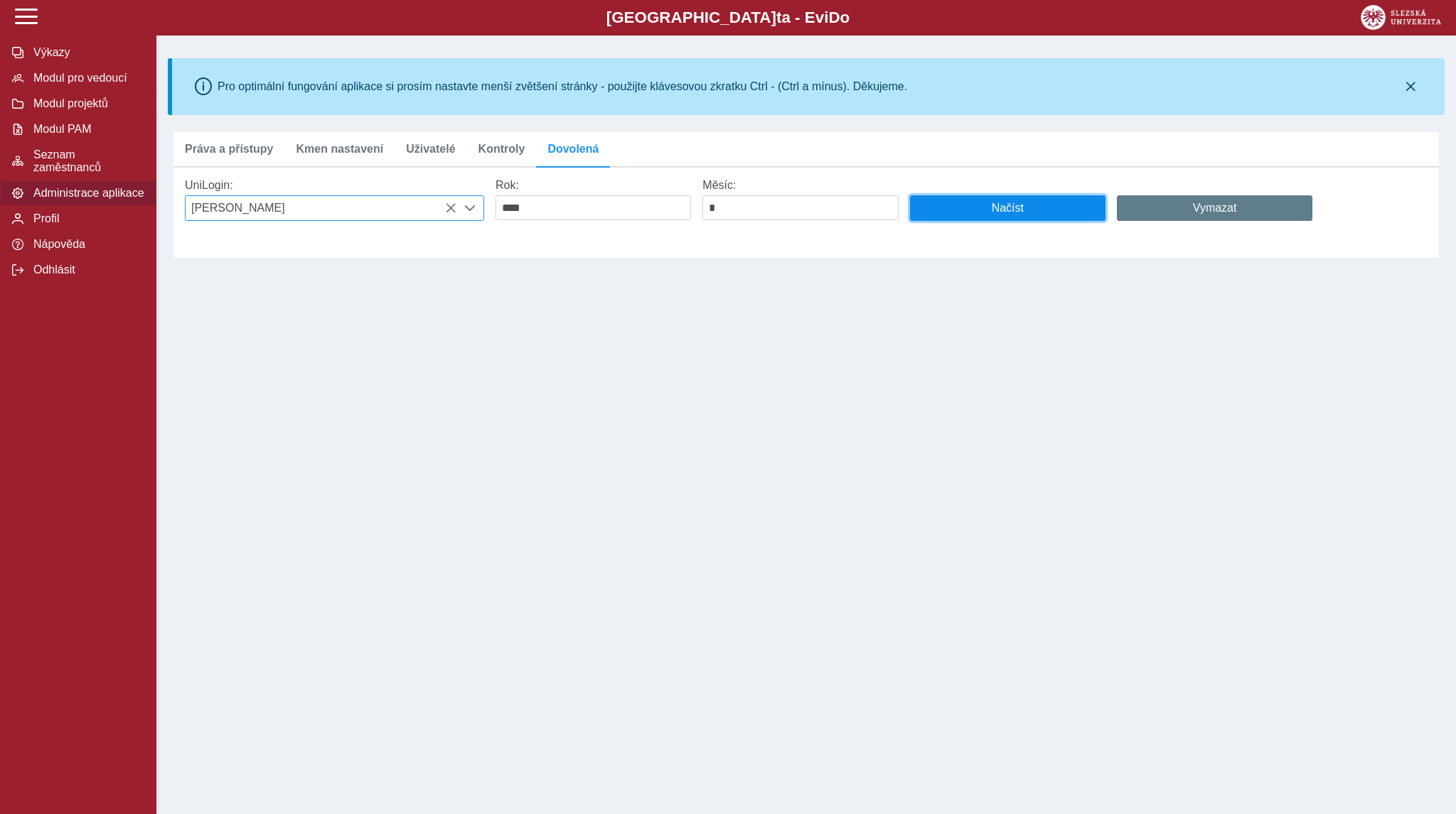
click at [963, 206] on span "Načíst" at bounding box center [1008, 208] width 171 height 13
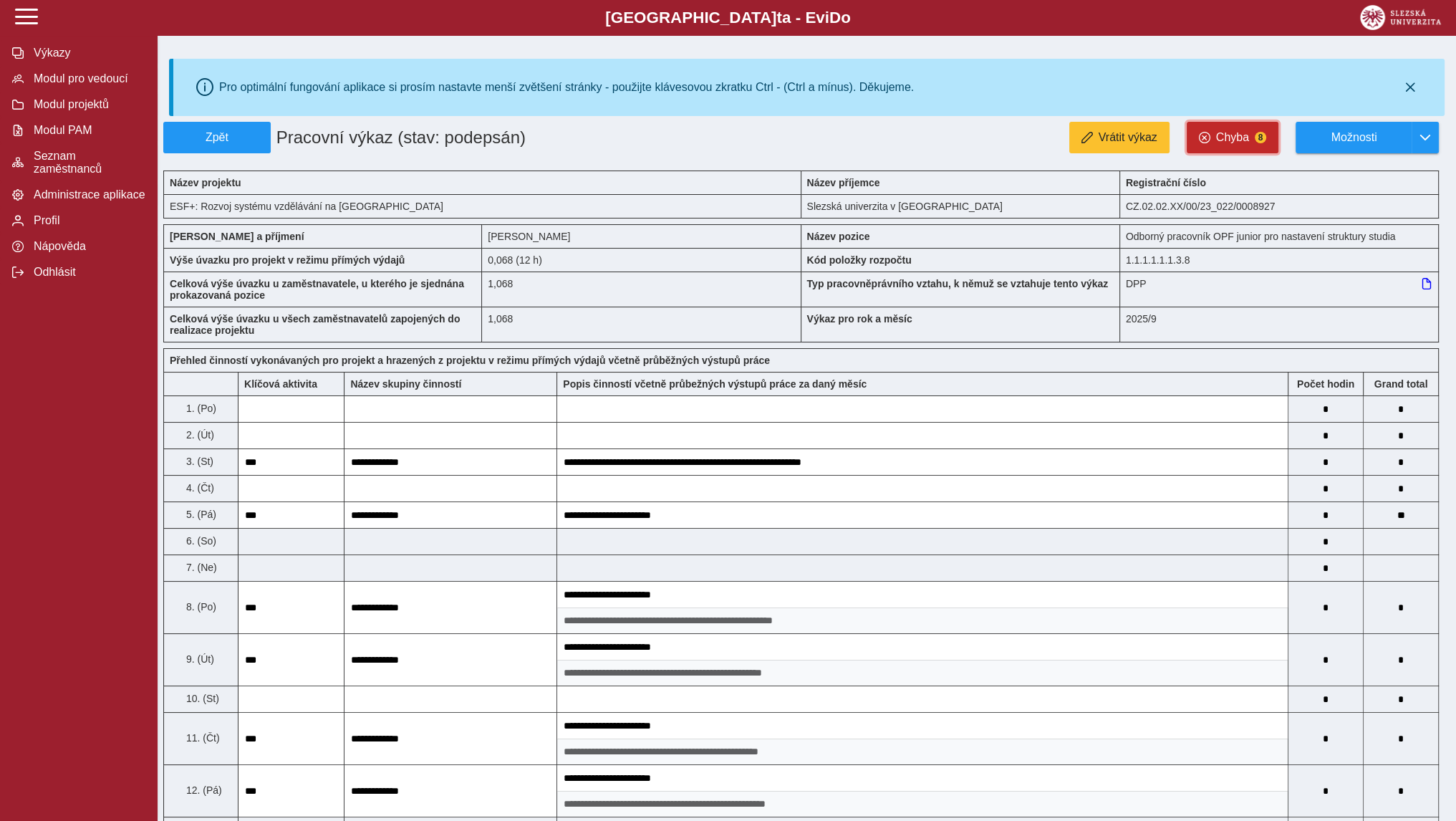
click at [1232, 135] on span "Chyba" at bounding box center [1233, 137] width 33 height 13
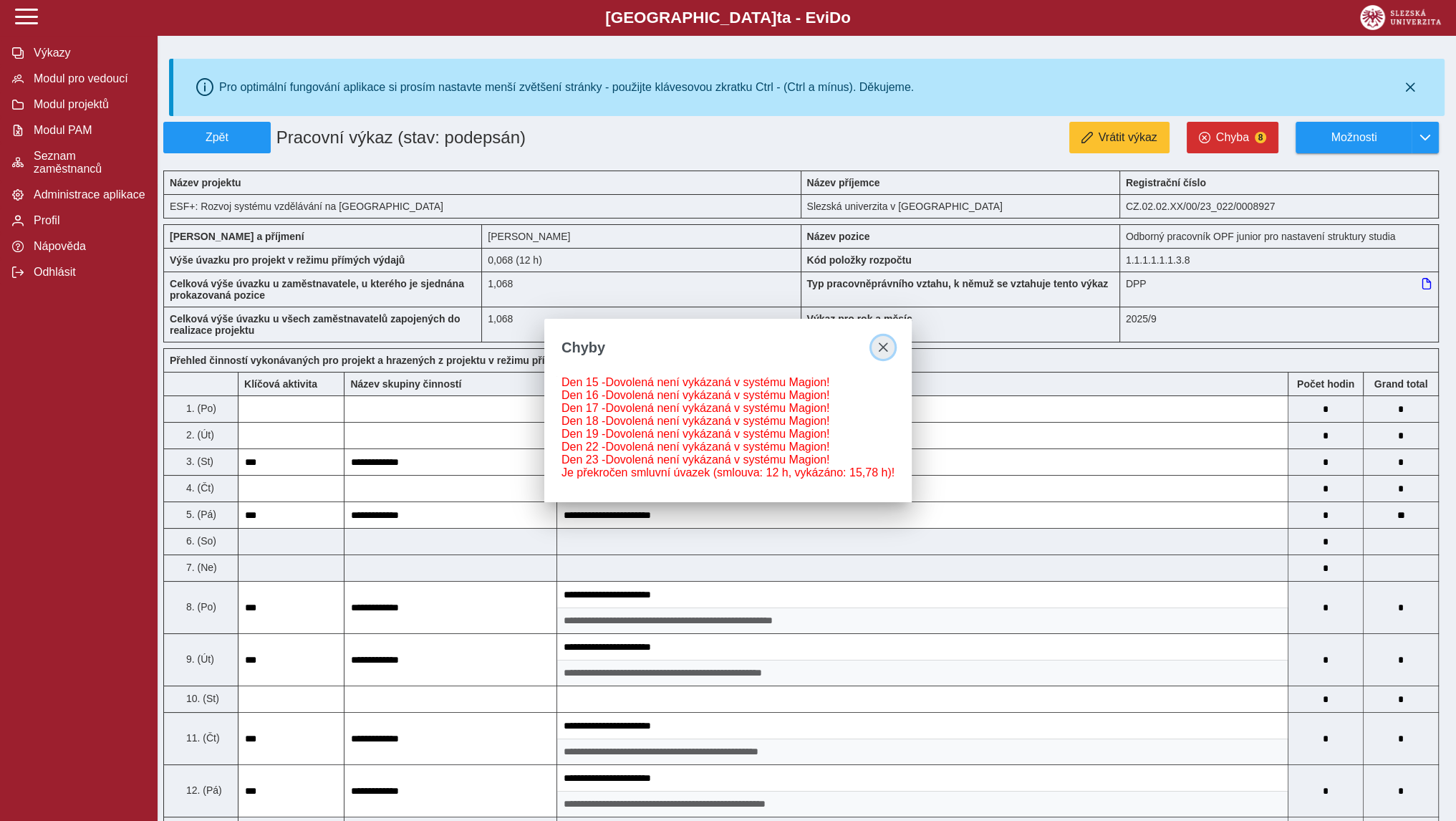
click at [882, 342] on span "close" at bounding box center [883, 348] width 12 height 12
